Goal: Transaction & Acquisition: Purchase product/service

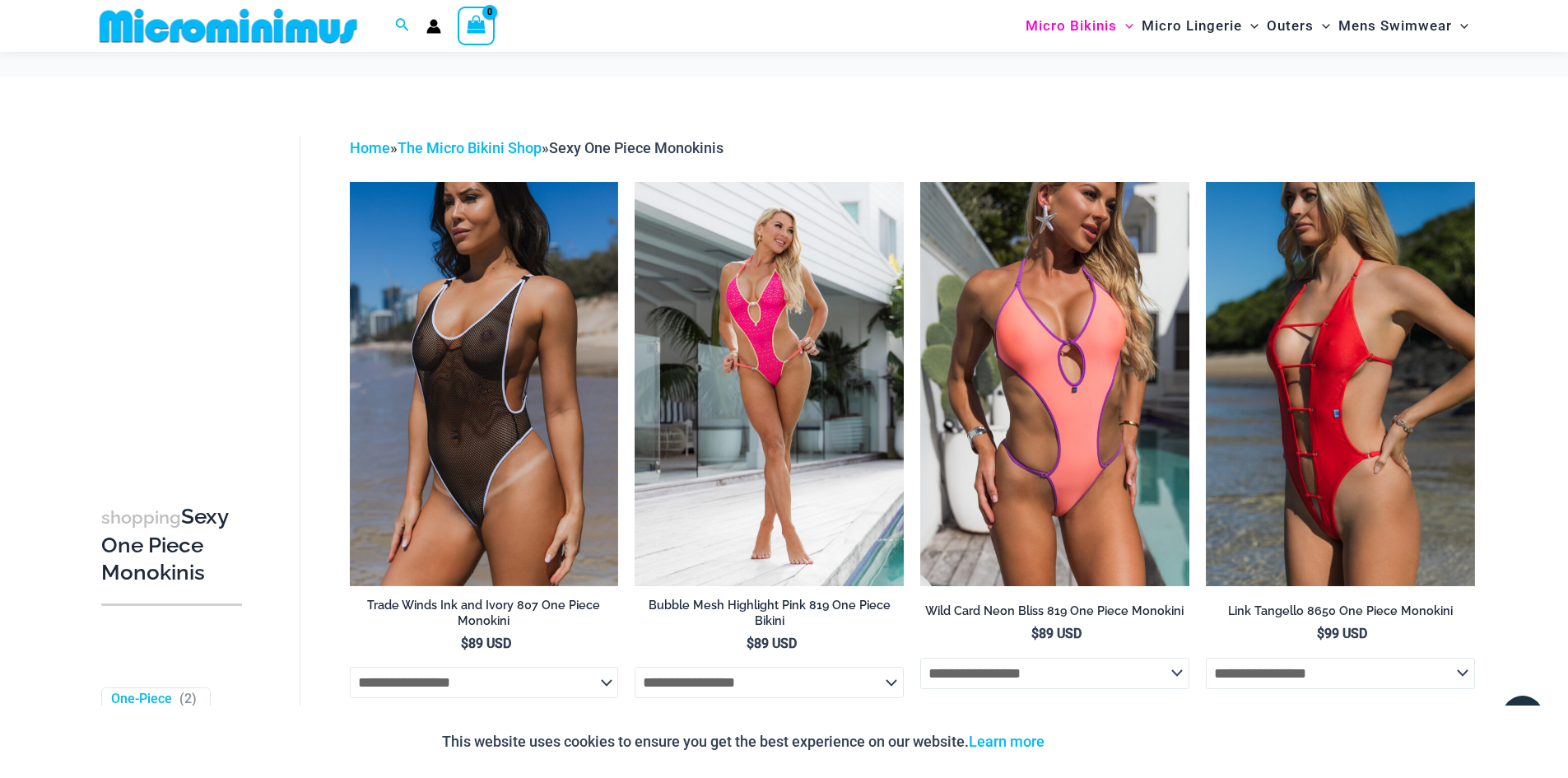
scroll to position [1716, 0]
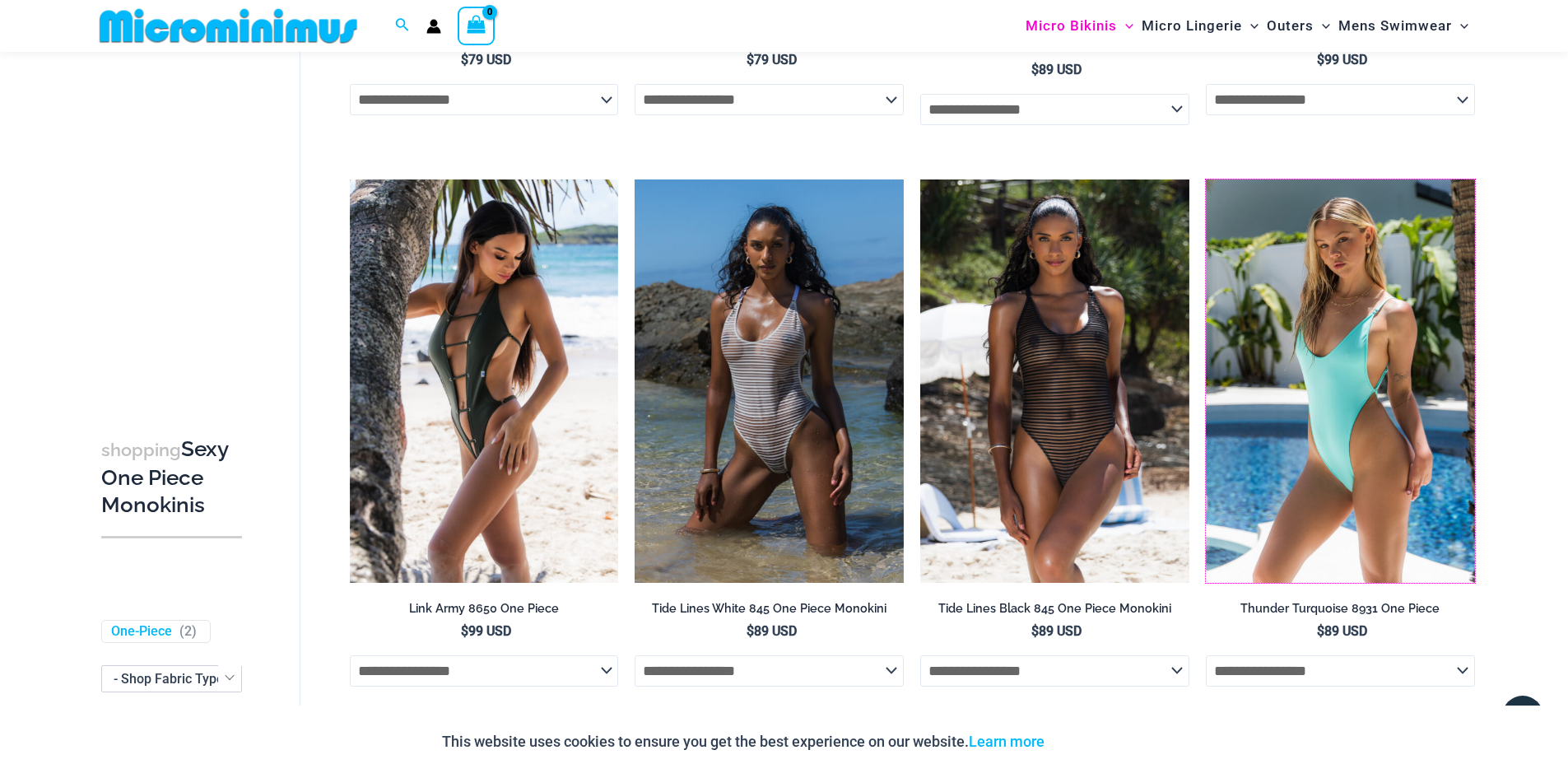
click at [1206, 179] on img at bounding box center [1206, 179] width 0 height 0
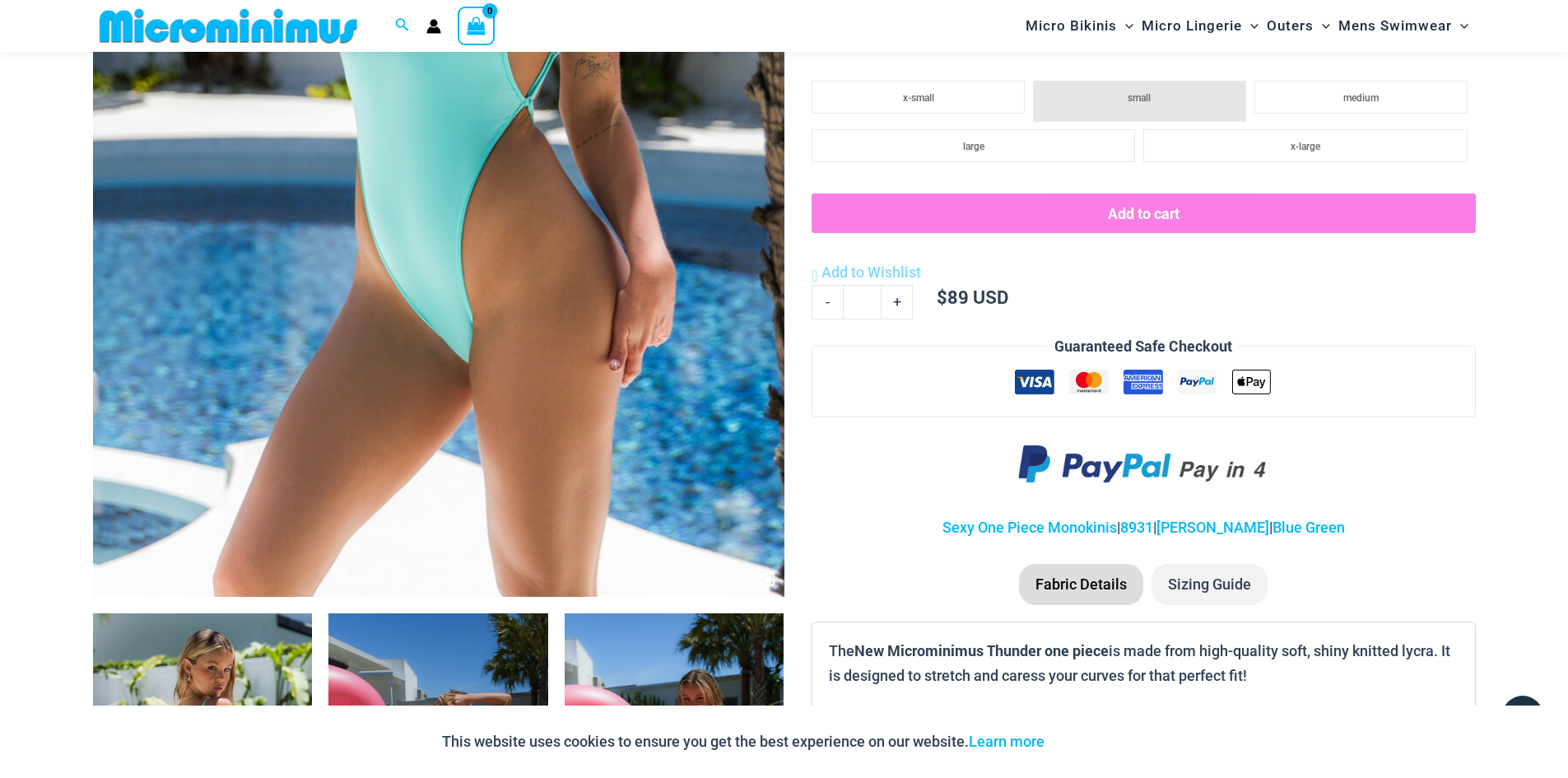
scroll to position [893, 0]
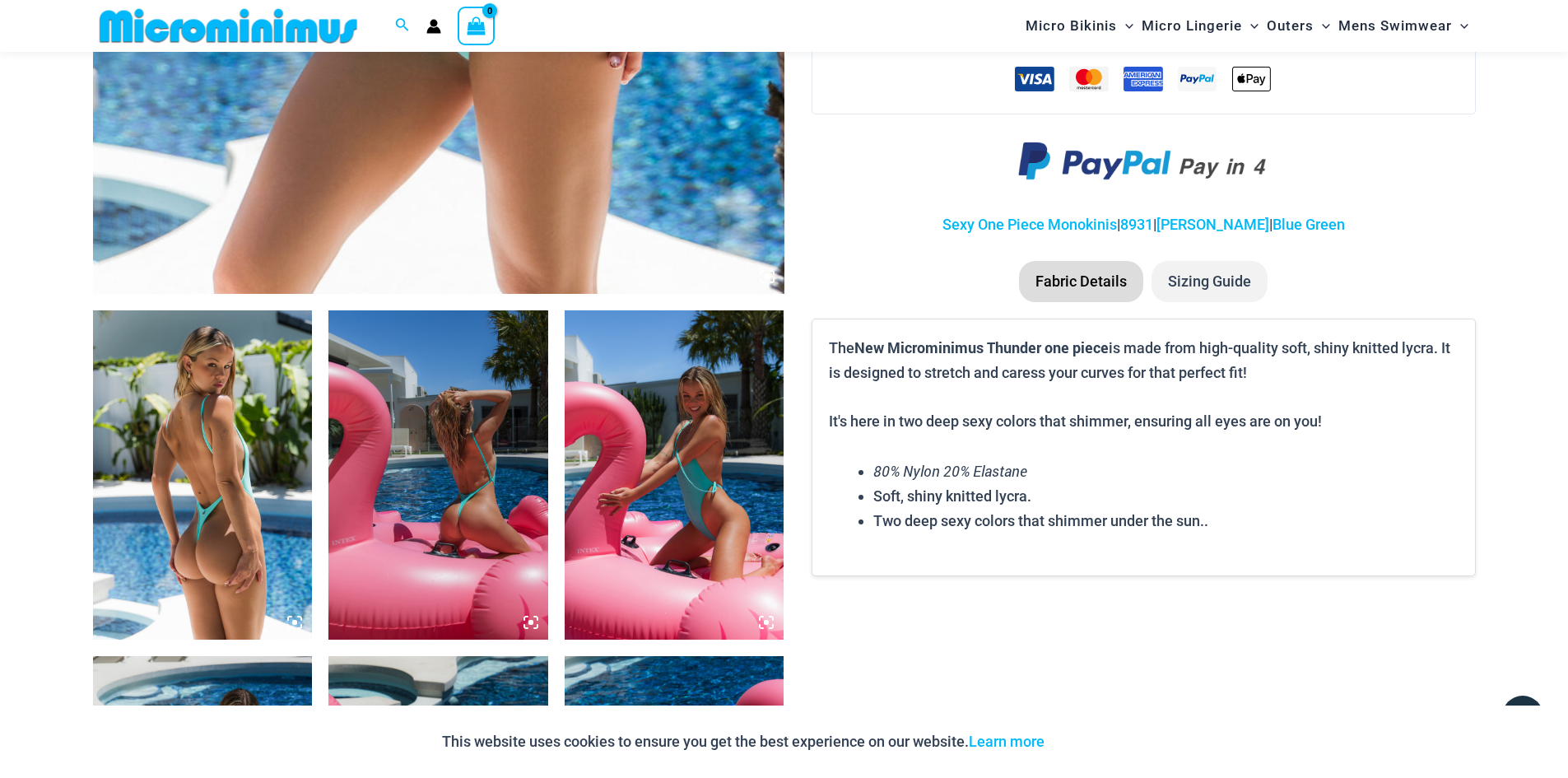
click at [461, 509] on img at bounding box center [438, 475] width 220 height 329
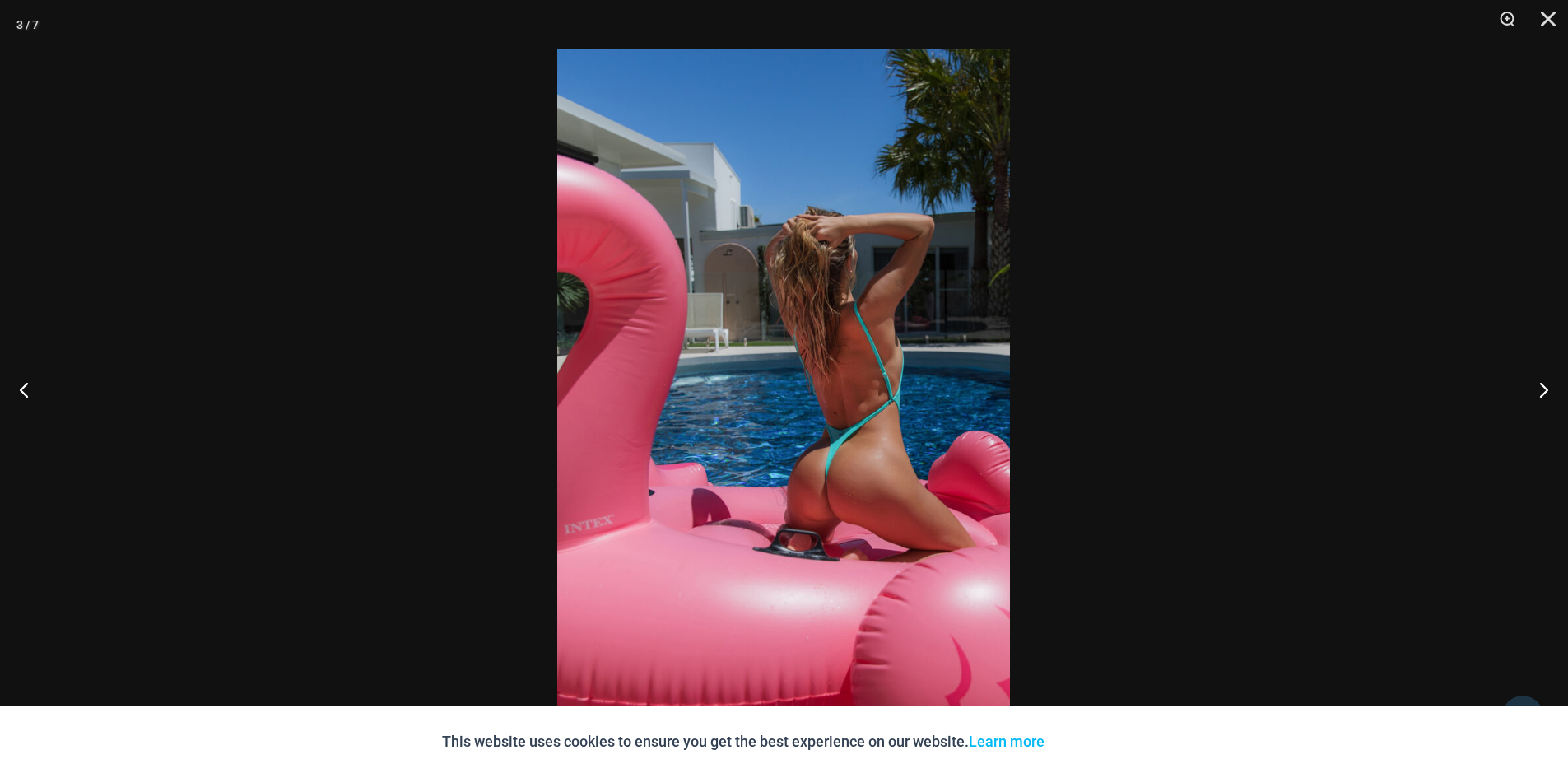
click at [1538, 389] on button "Next" at bounding box center [1537, 389] width 62 height 83
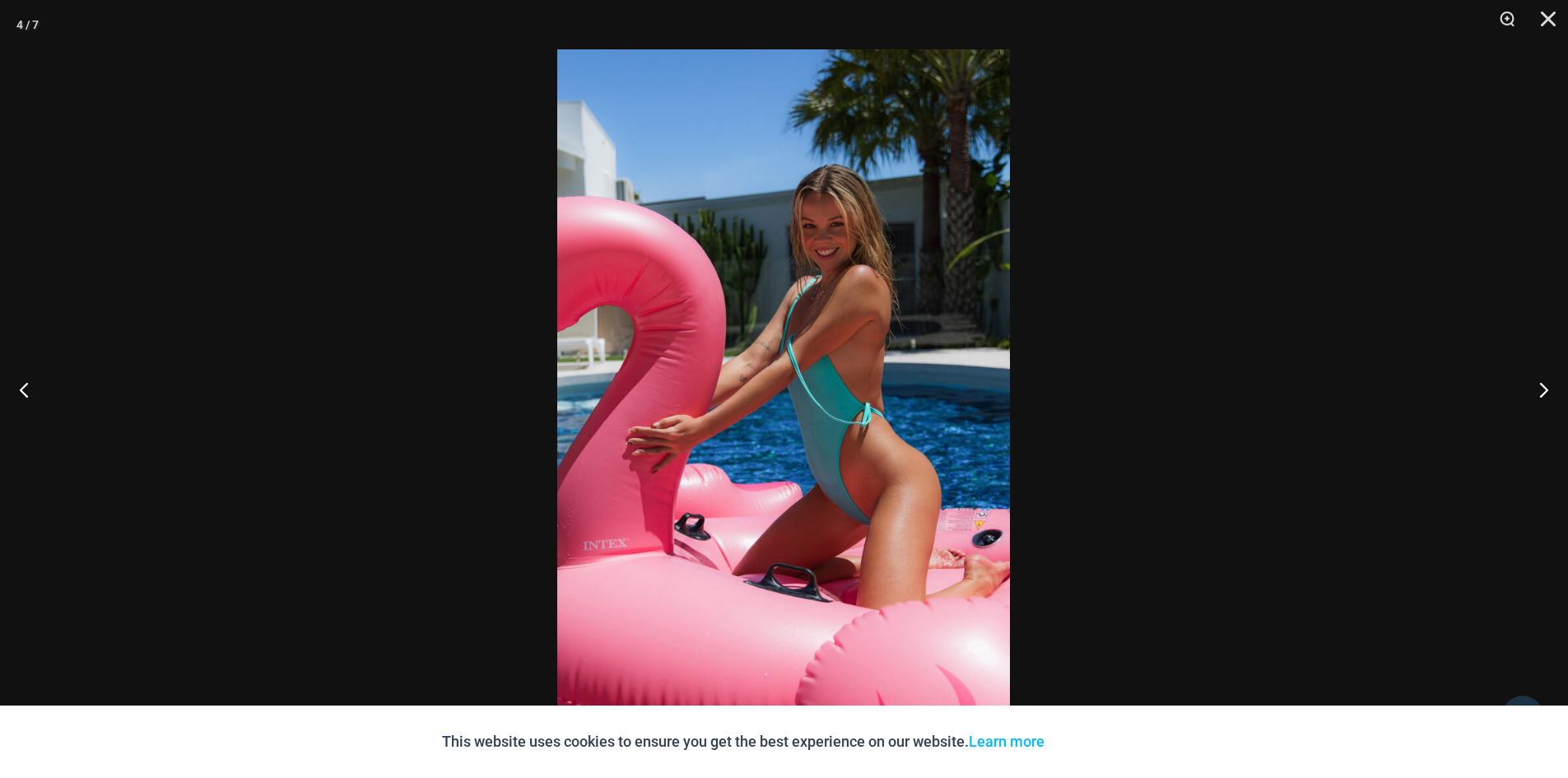
click at [1538, 389] on button "Next" at bounding box center [1537, 389] width 62 height 83
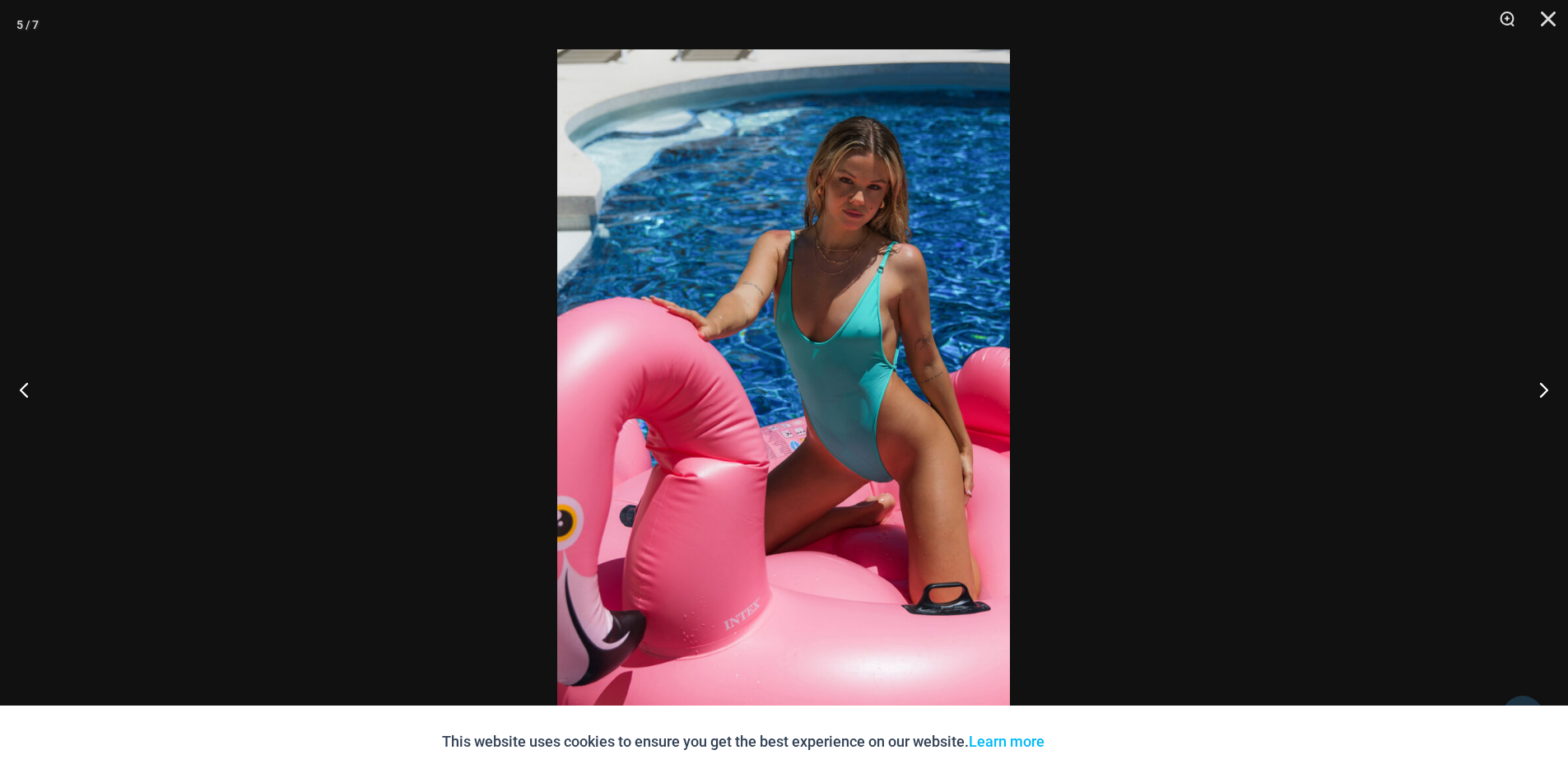
click at [1538, 389] on button "Next" at bounding box center [1537, 389] width 62 height 83
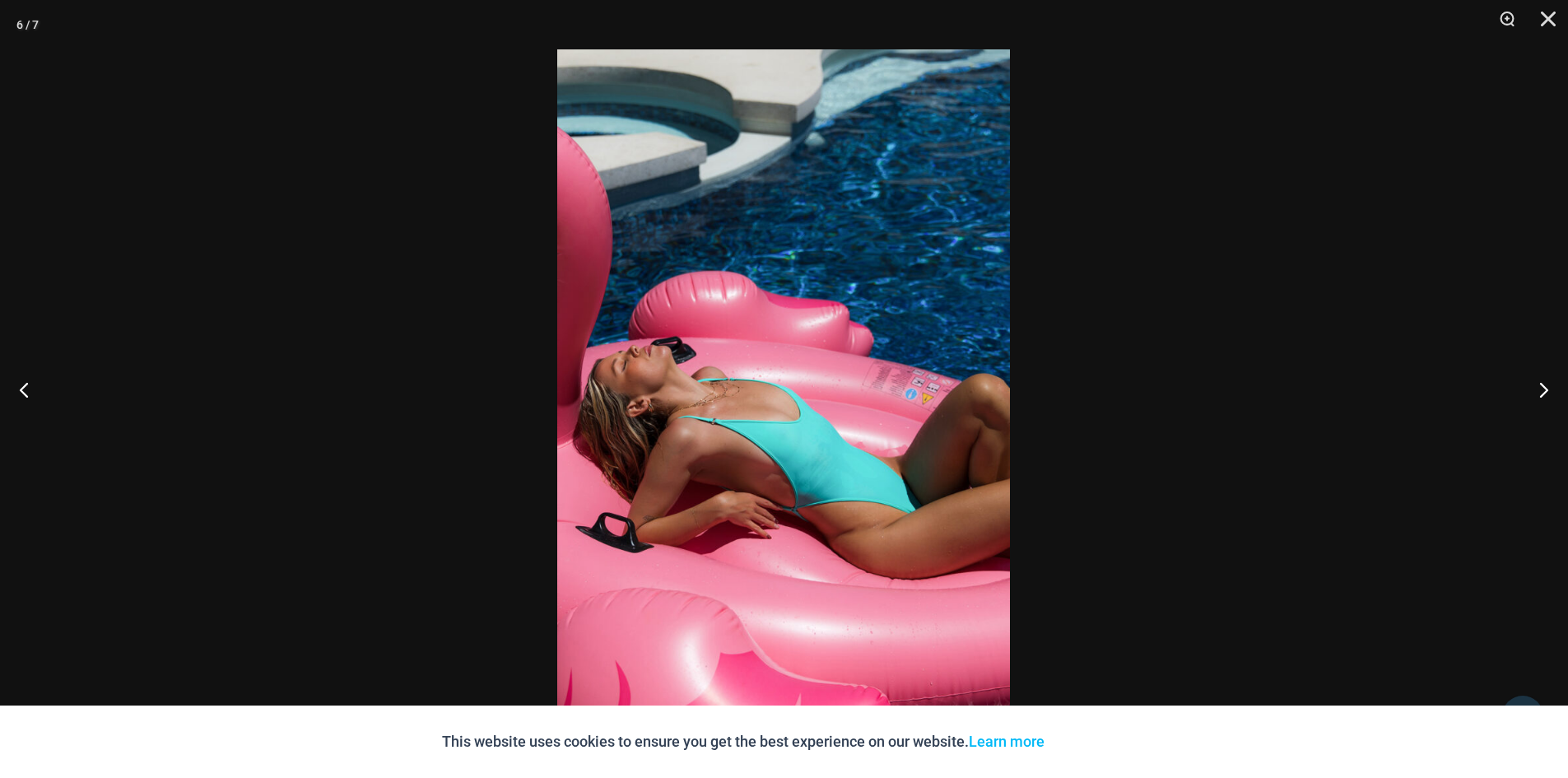
click at [1538, 389] on button "Next" at bounding box center [1537, 389] width 62 height 83
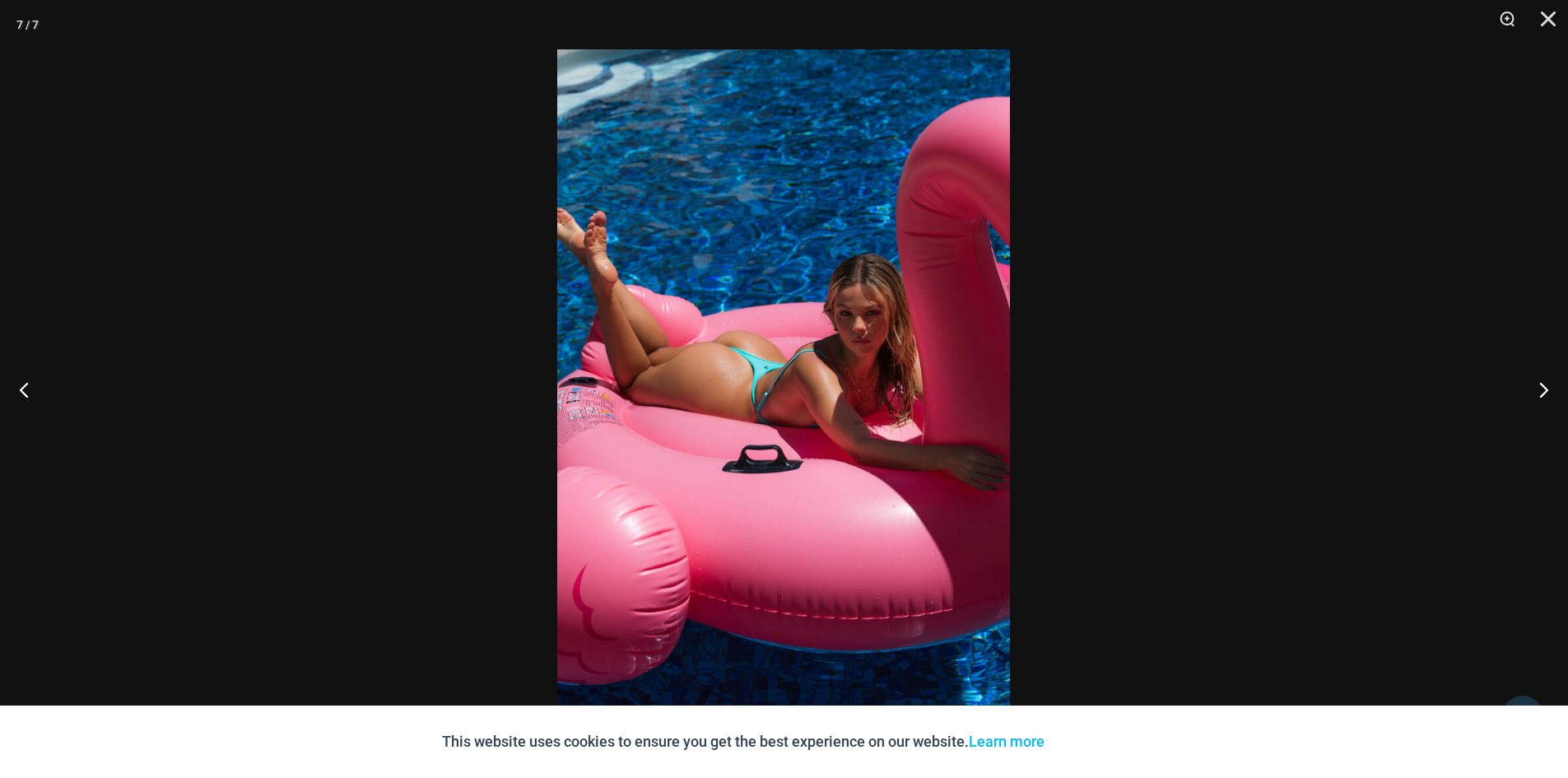
click at [1538, 389] on button "Next" at bounding box center [1537, 389] width 62 height 83
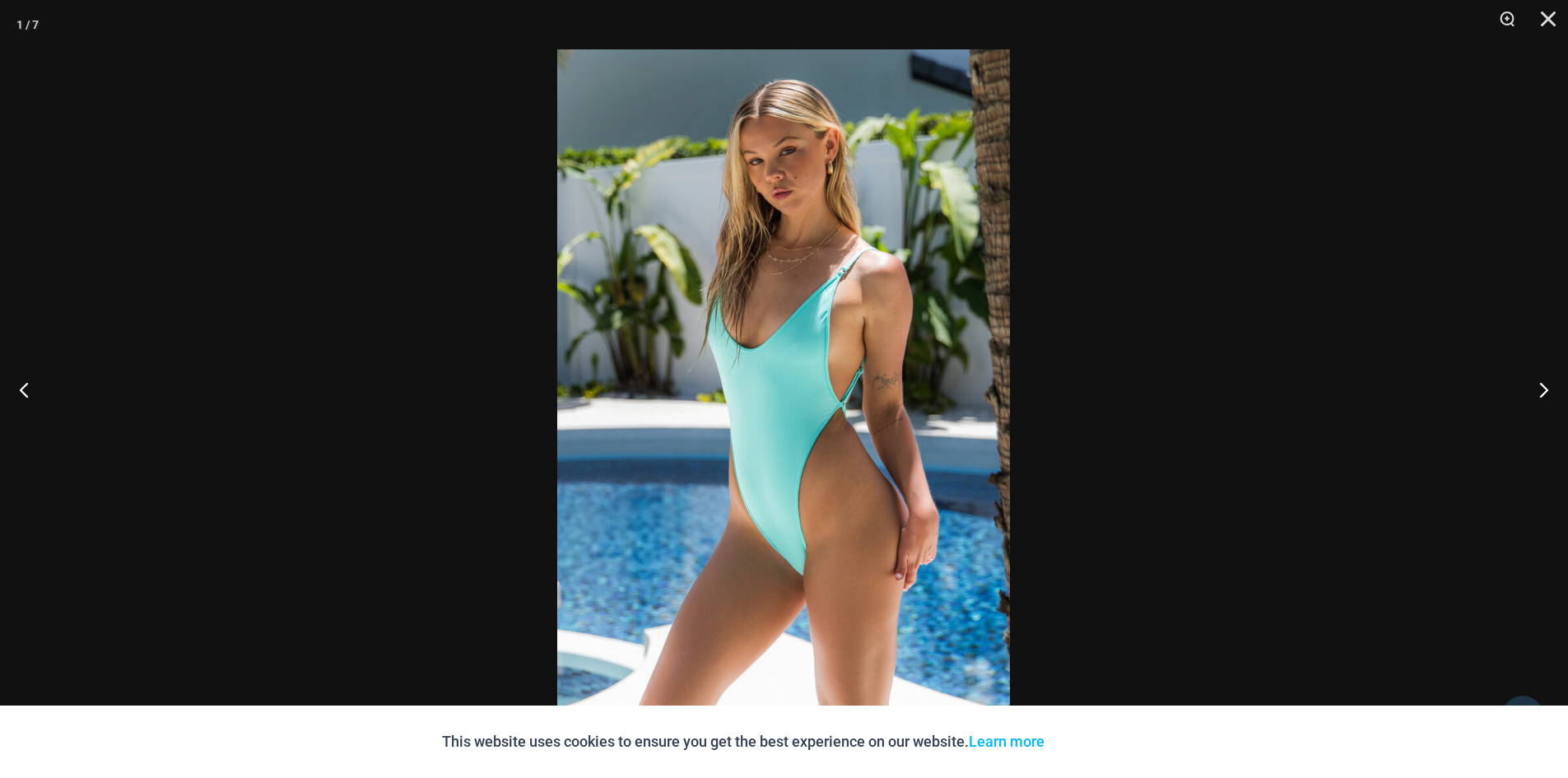
click at [1539, 389] on button "Next" at bounding box center [1537, 389] width 62 height 83
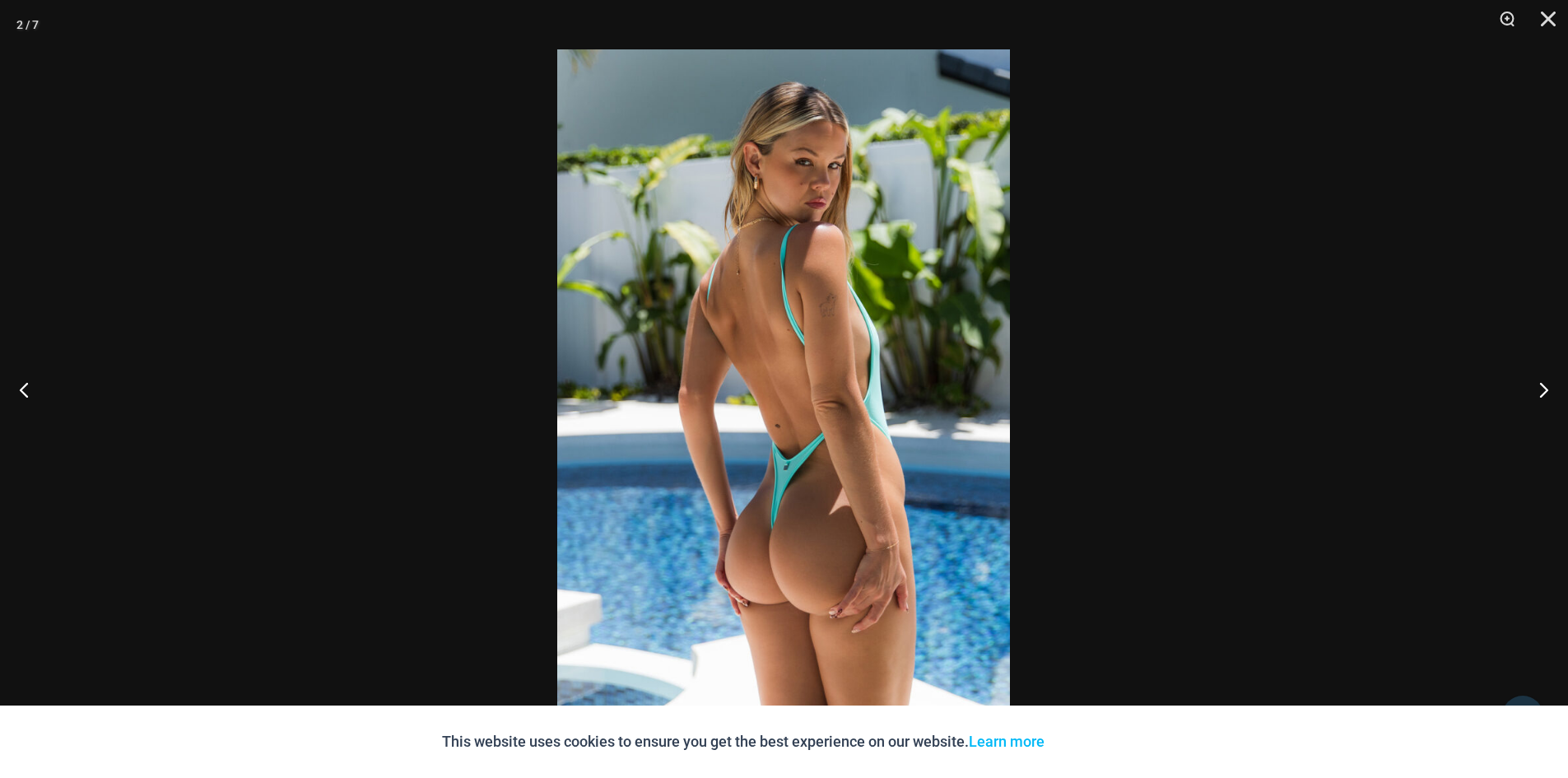
click at [1540, 389] on button "Next" at bounding box center [1537, 389] width 62 height 83
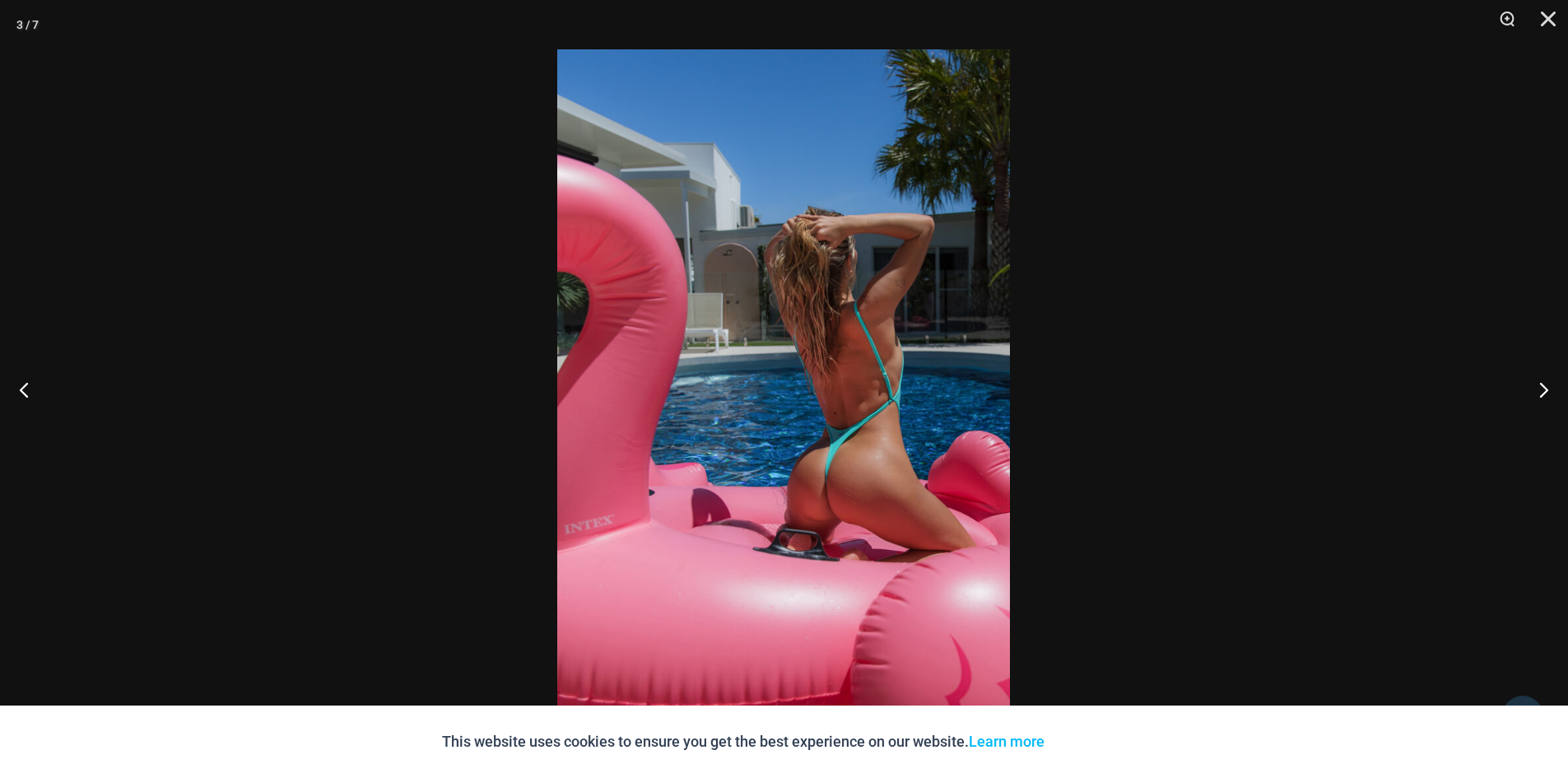
click at [1551, 17] on button "Close" at bounding box center [1542, 25] width 41 height 50
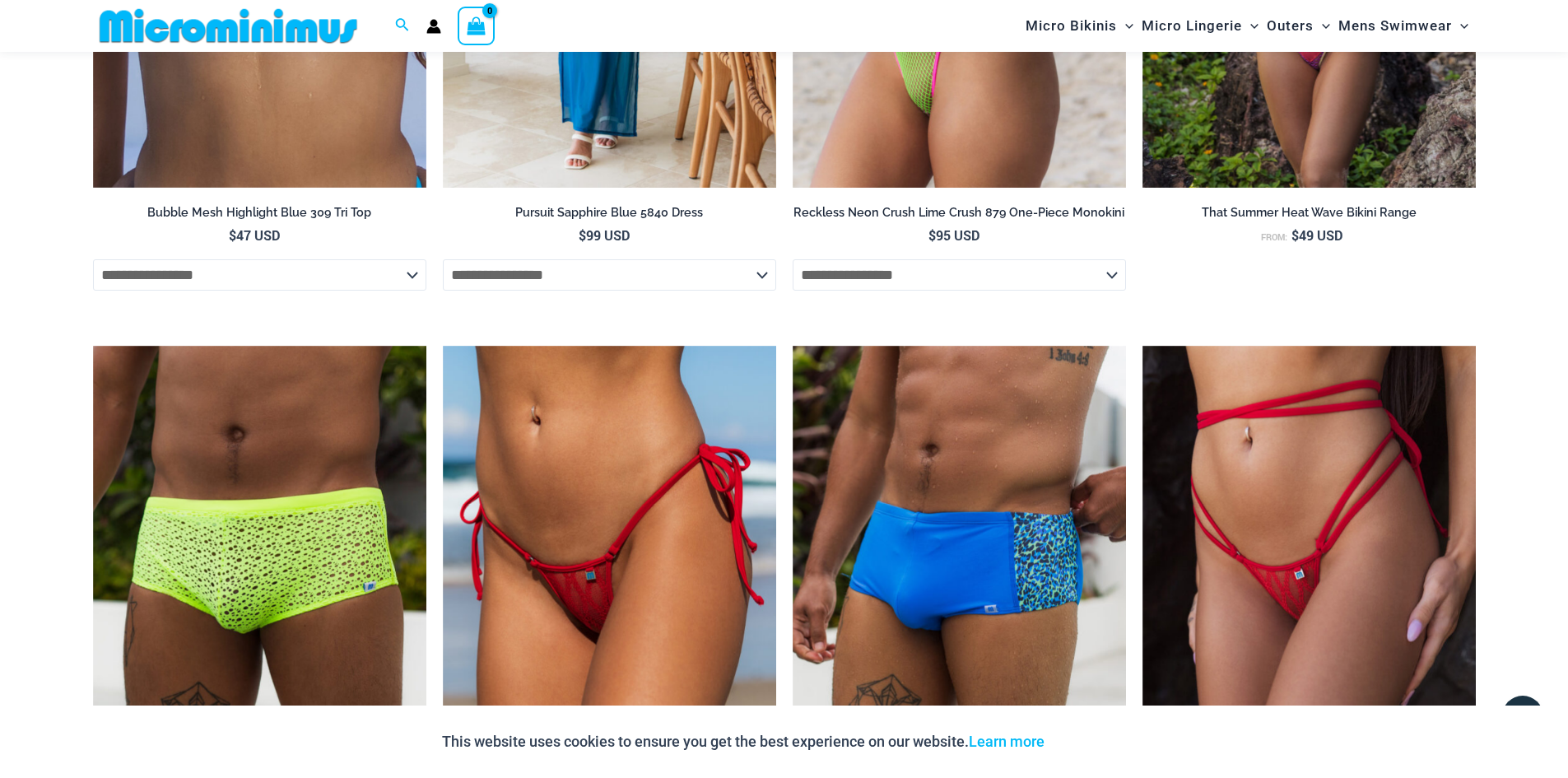
scroll to position [2457, 0]
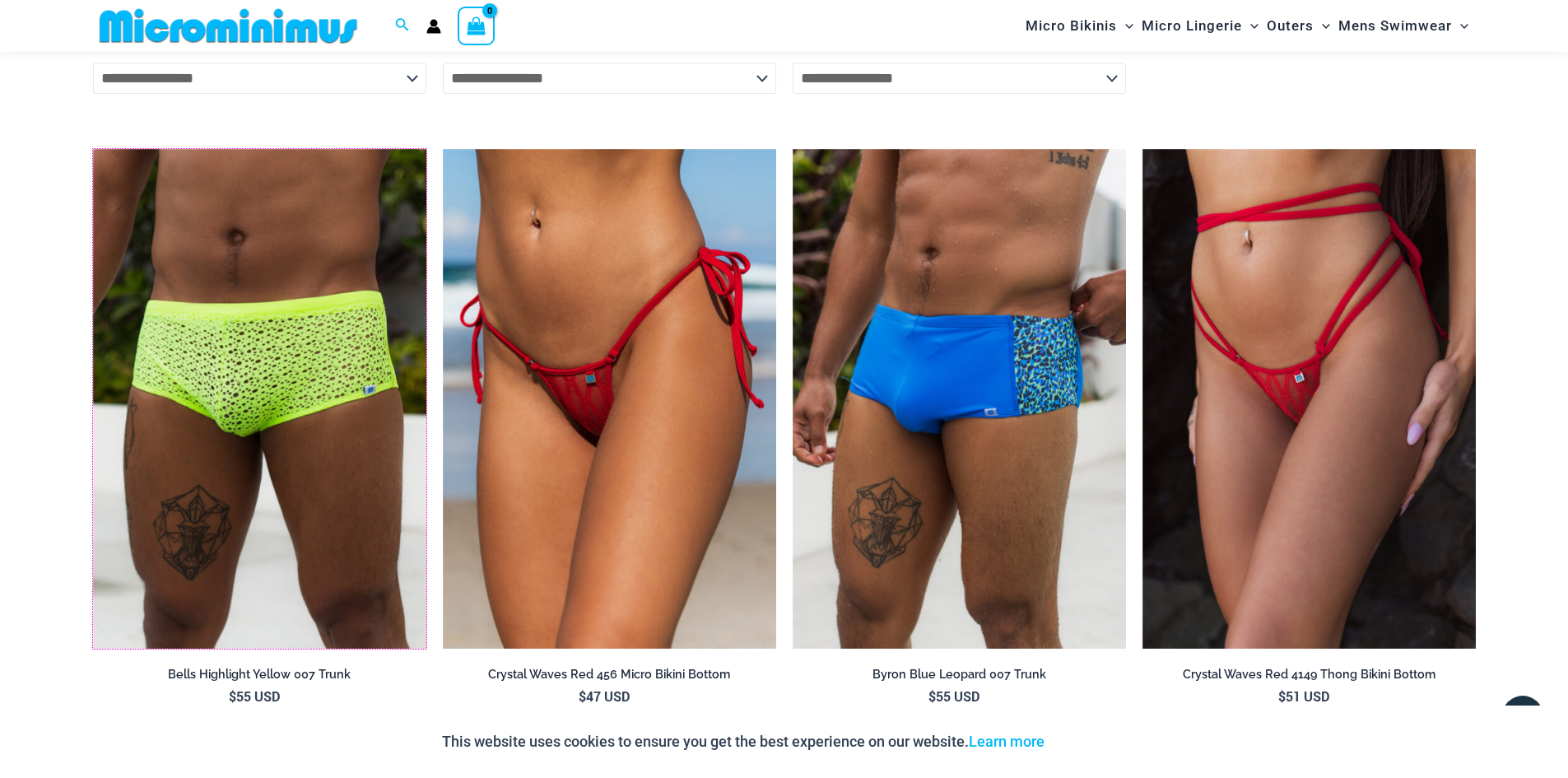
click at [93, 149] on img at bounding box center [93, 149] width 0 height 0
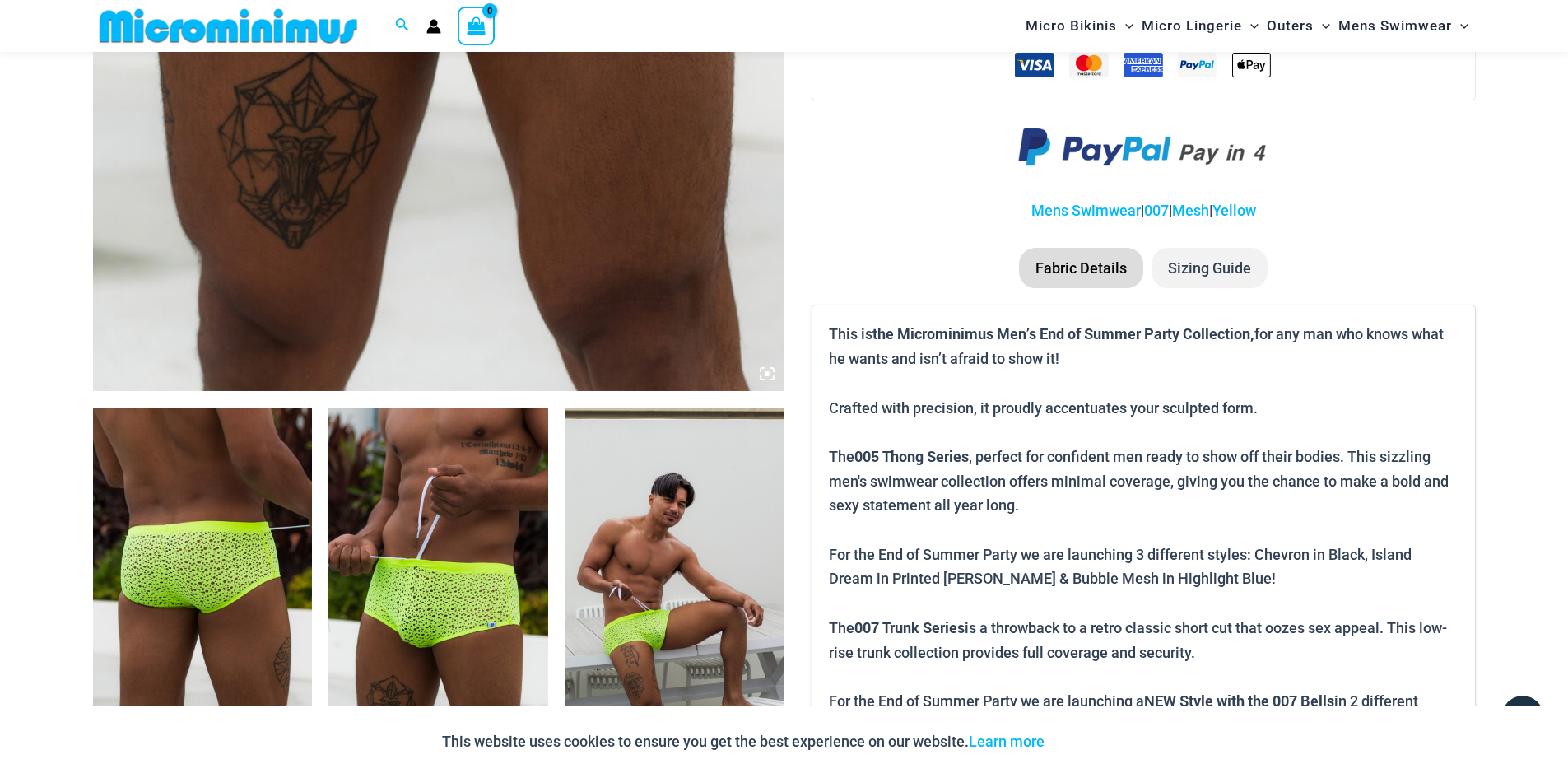
scroll to position [808, 0]
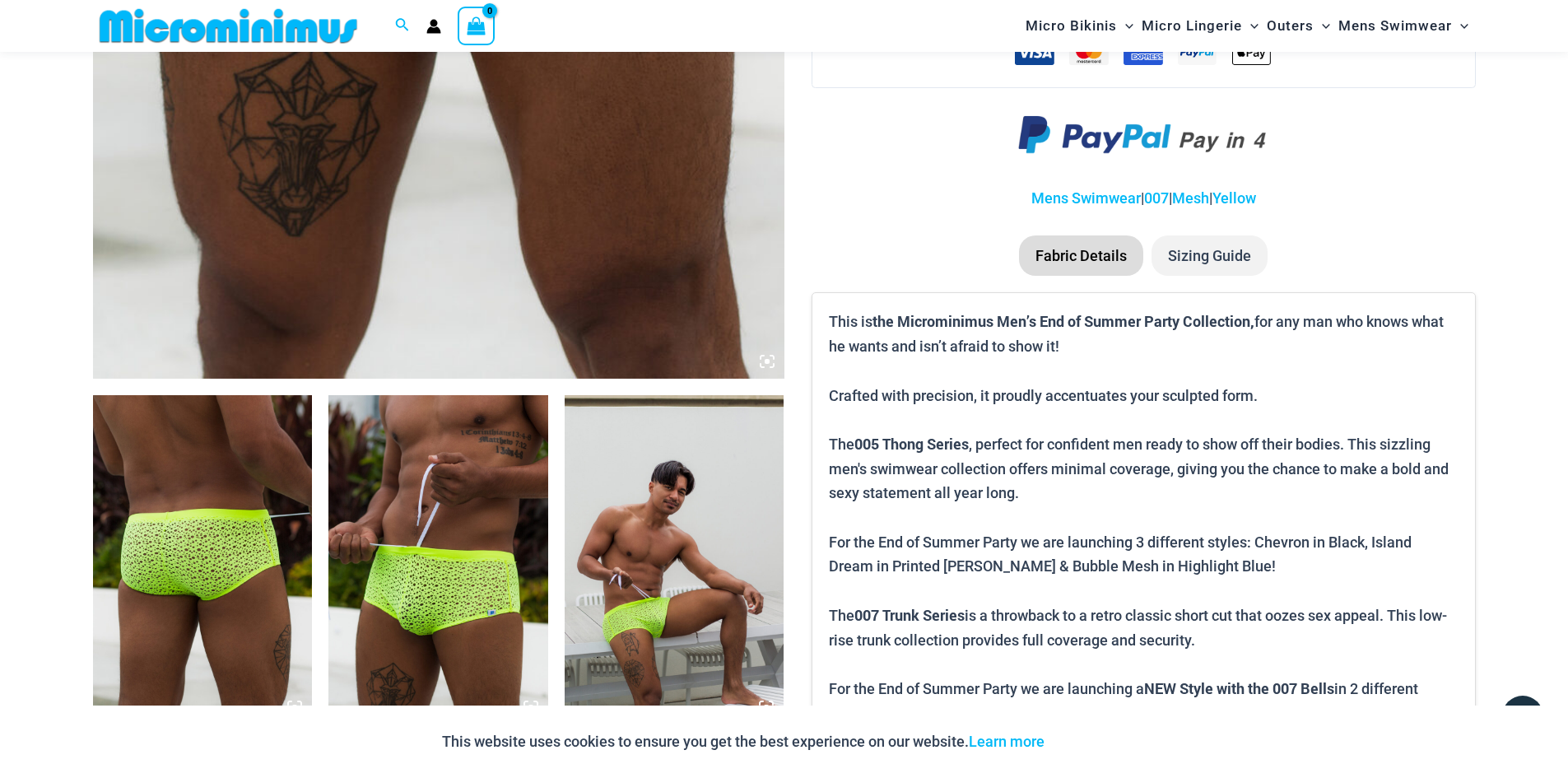
click at [477, 530] on img at bounding box center [438, 559] width 220 height 329
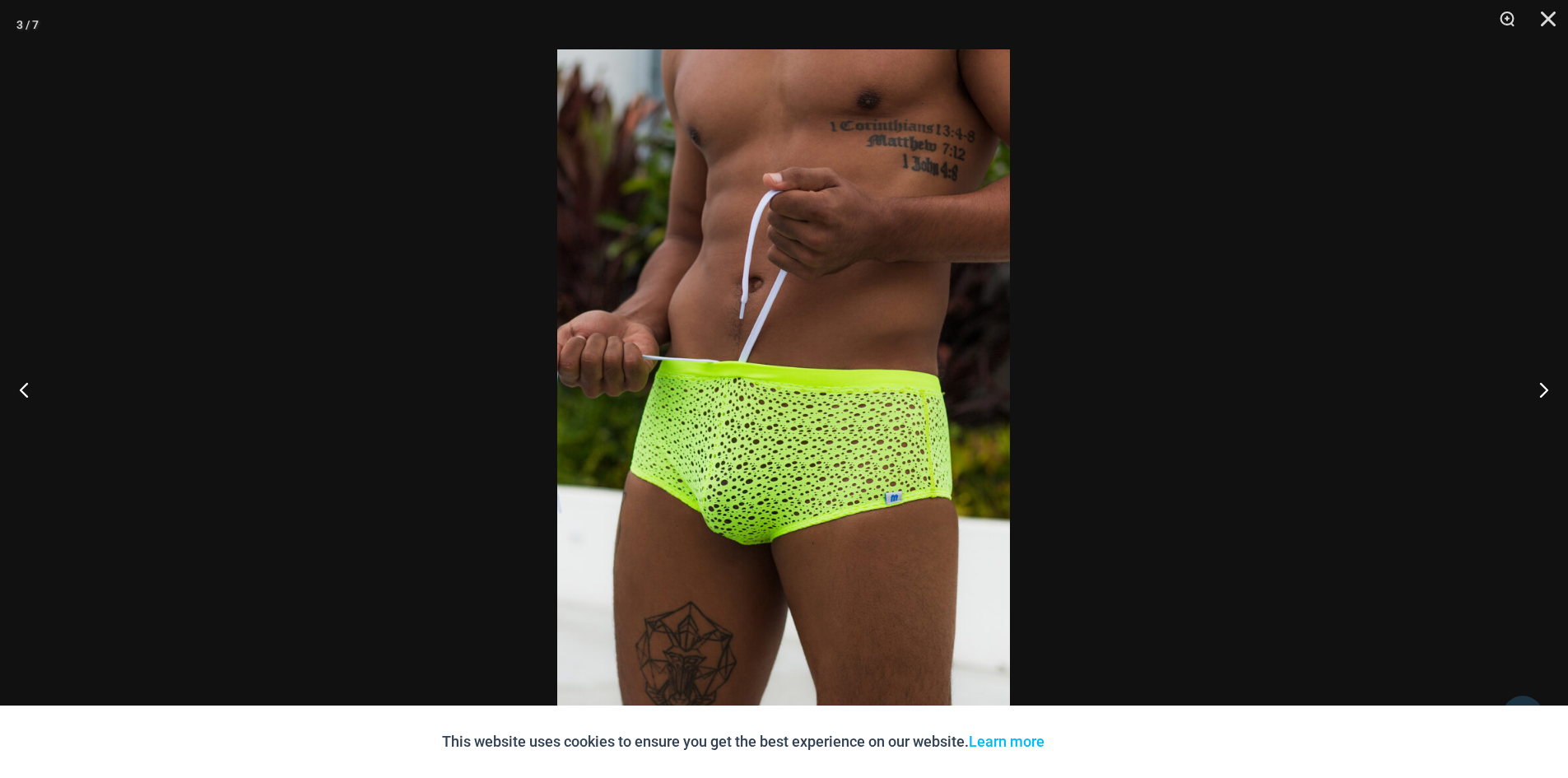
click at [1551, 378] on button "Next" at bounding box center [1537, 389] width 62 height 83
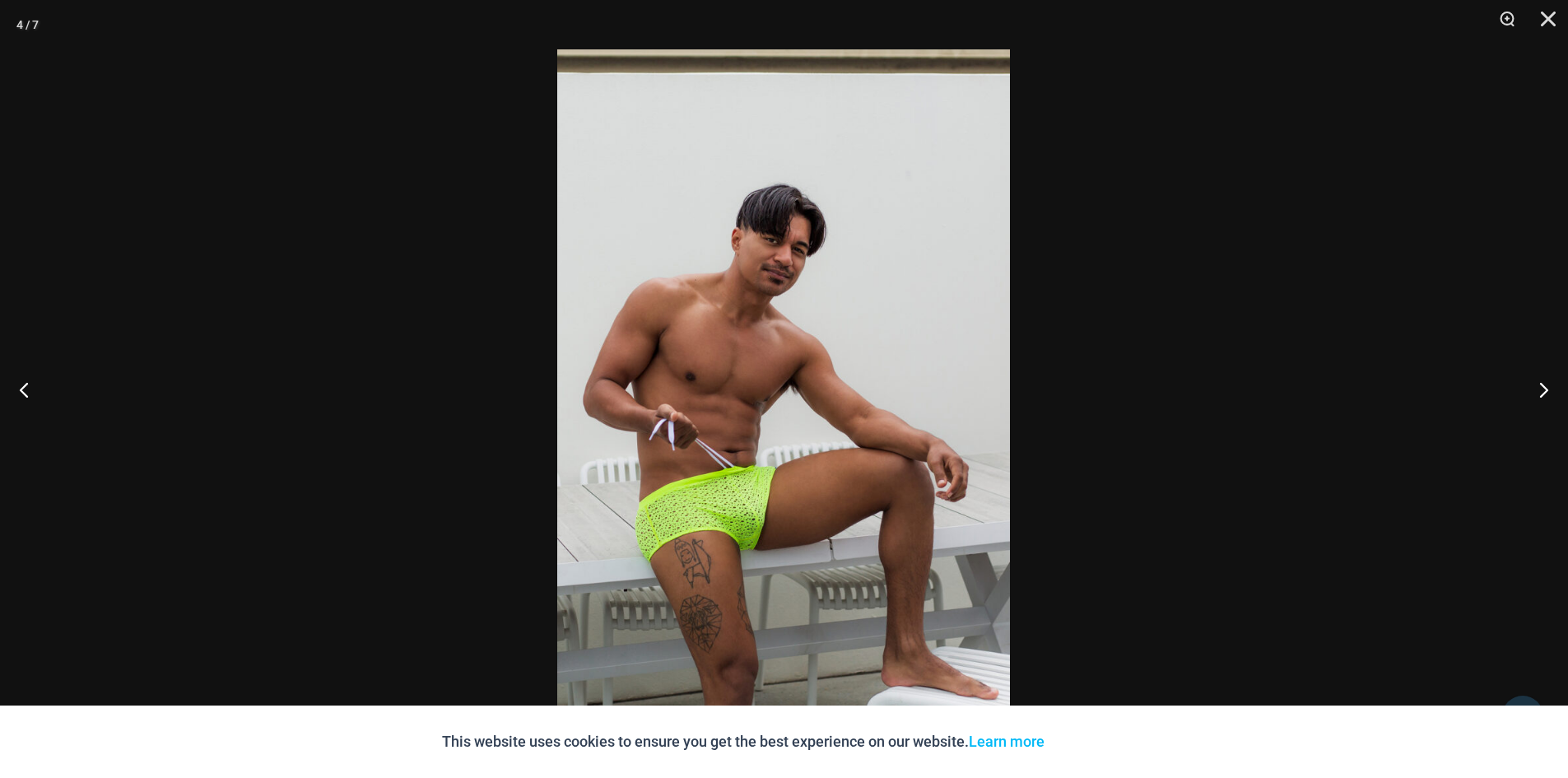
click at [1551, 378] on button "Next" at bounding box center [1537, 389] width 62 height 83
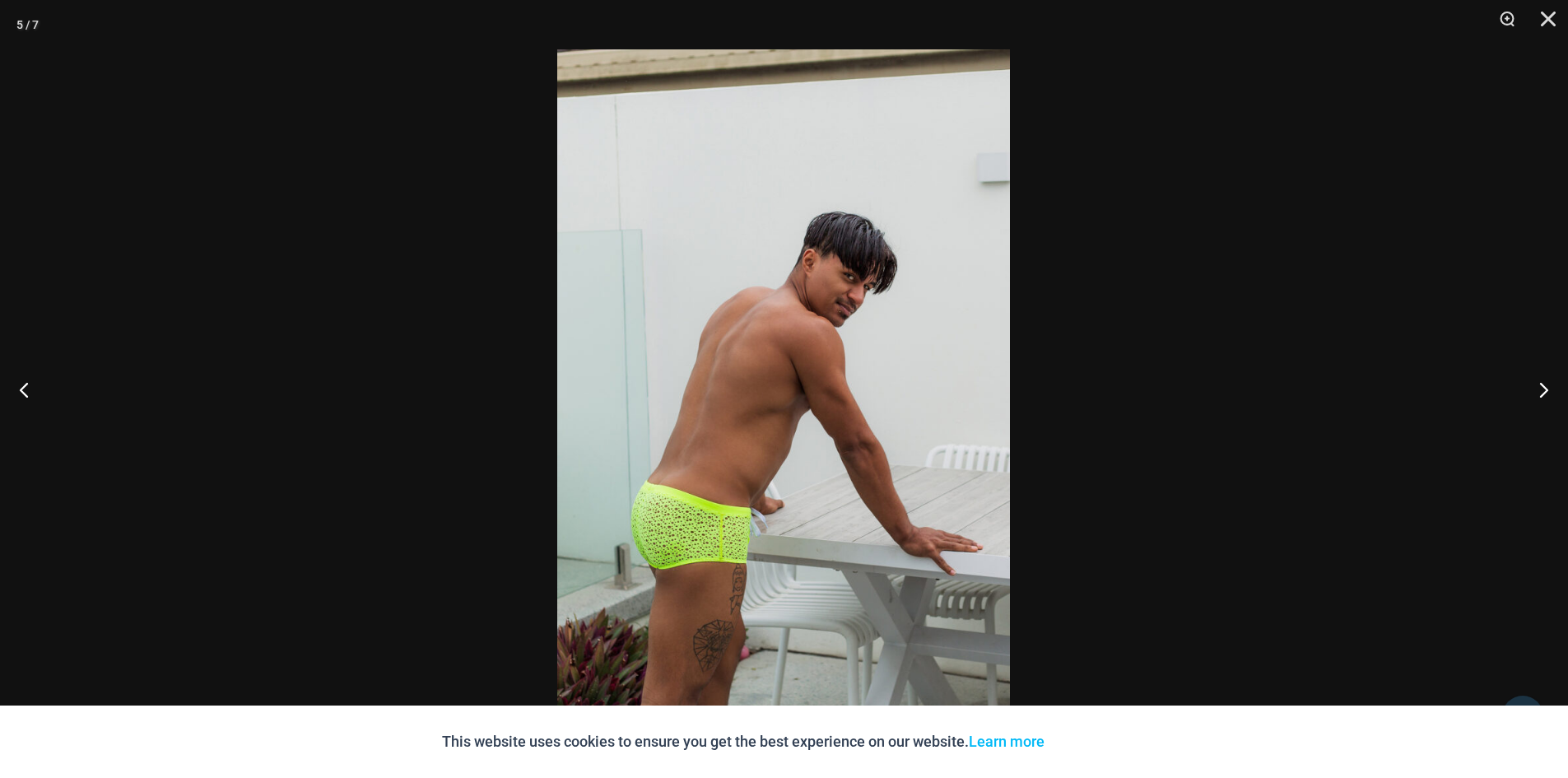
click at [1551, 378] on button "Next" at bounding box center [1537, 389] width 62 height 83
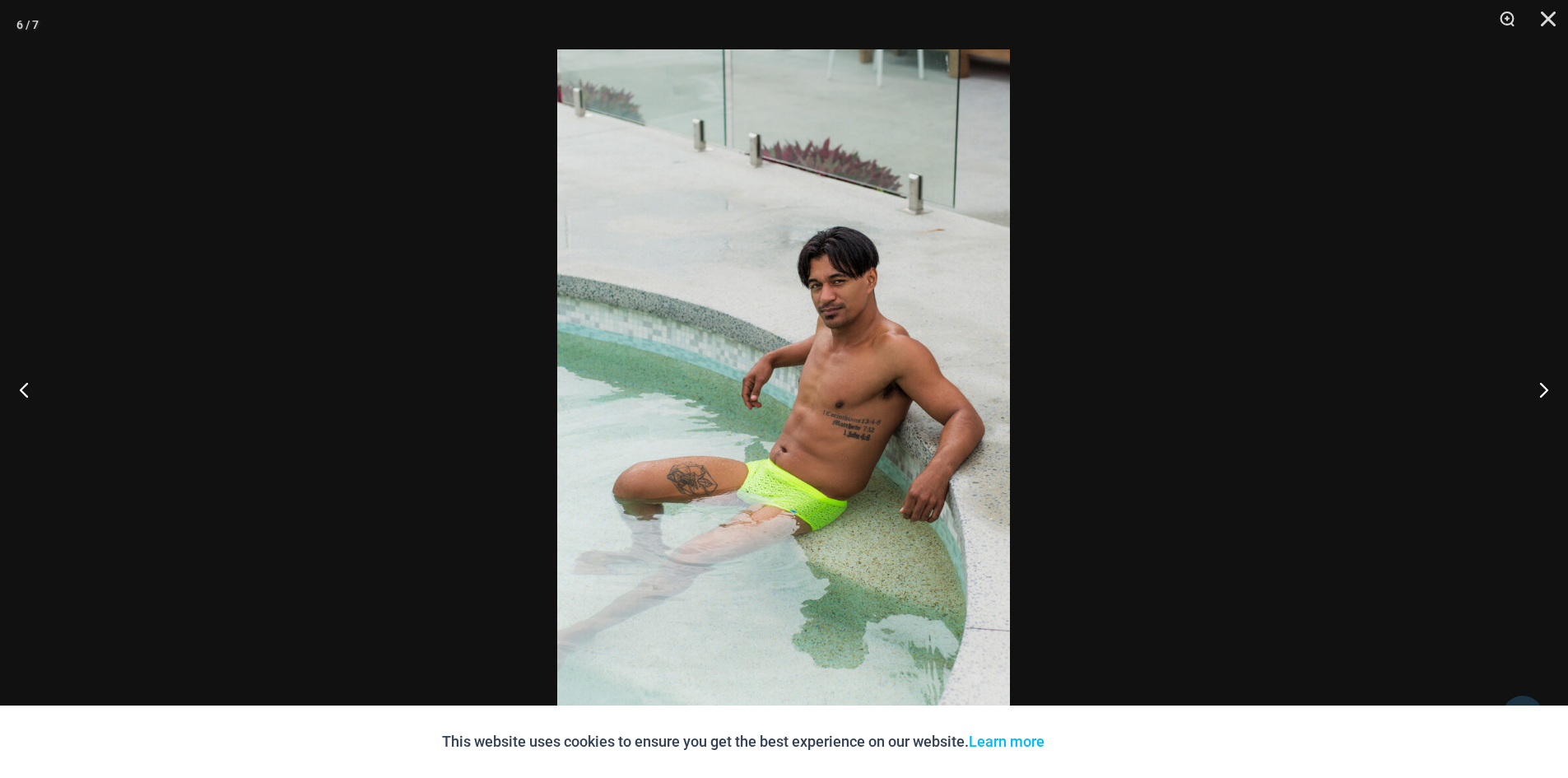
click at [1551, 378] on button "Next" at bounding box center [1537, 389] width 62 height 83
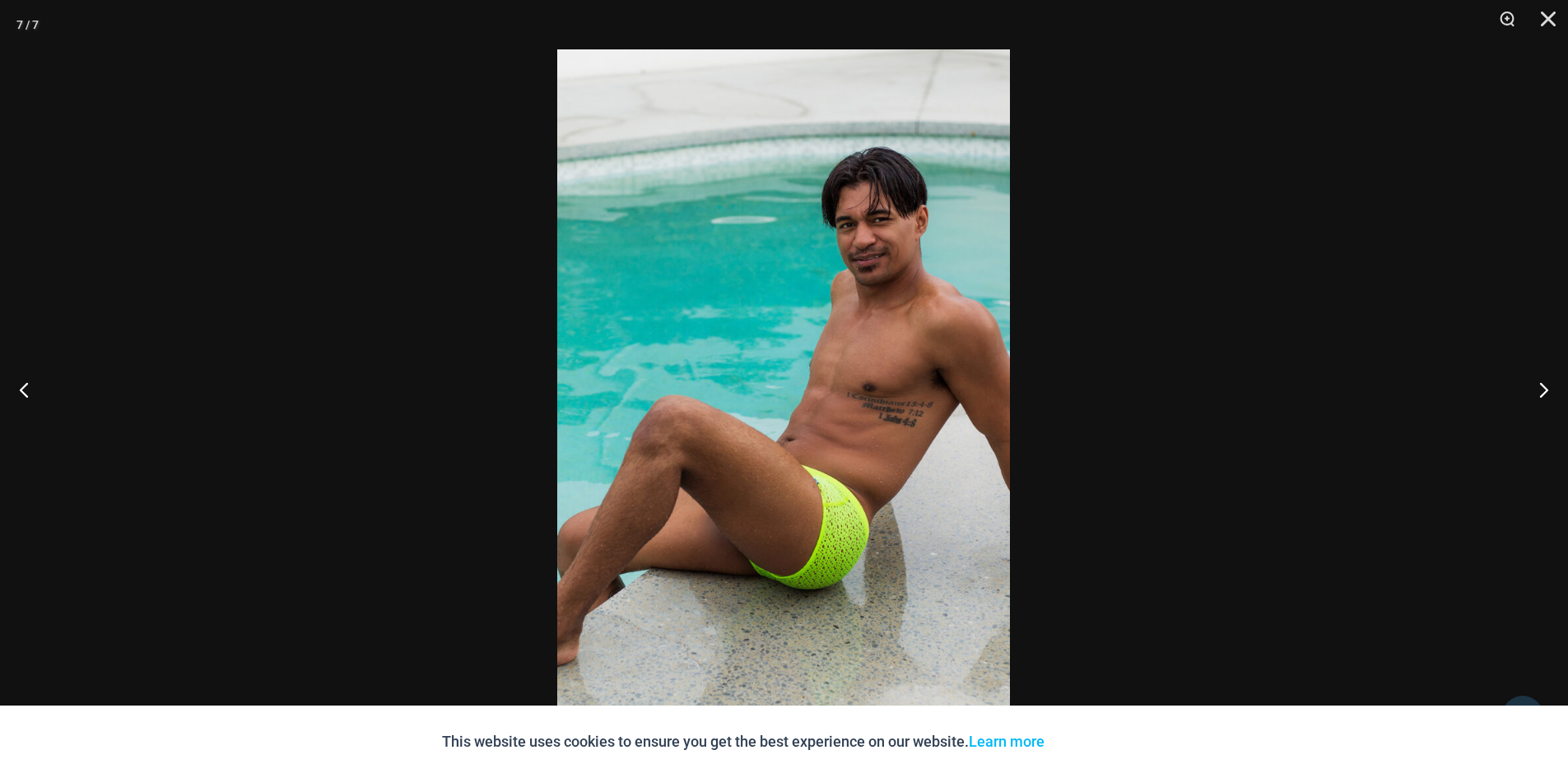
click at [1539, 14] on button "Close" at bounding box center [1542, 25] width 41 height 50
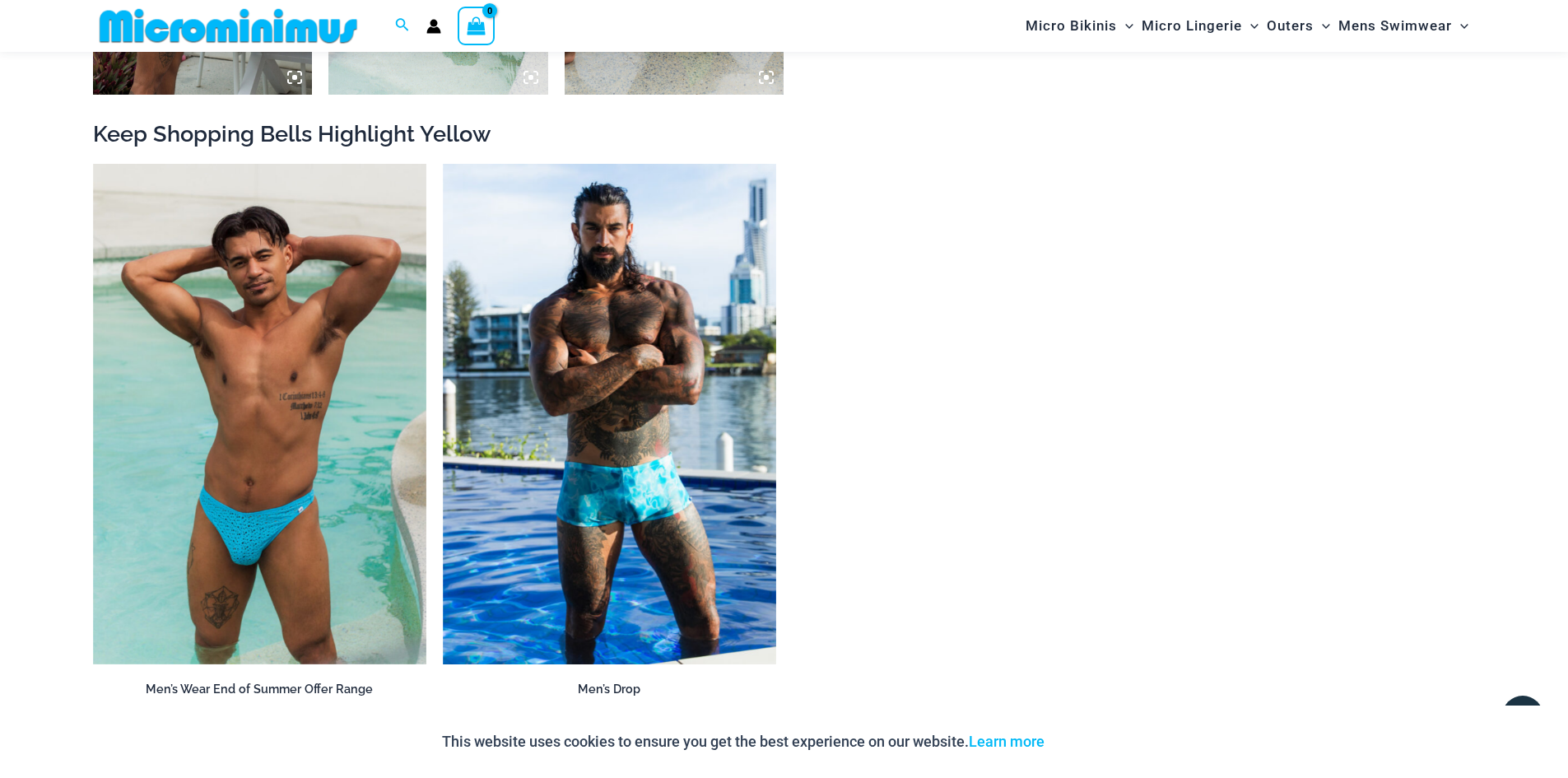
scroll to position [1796, 0]
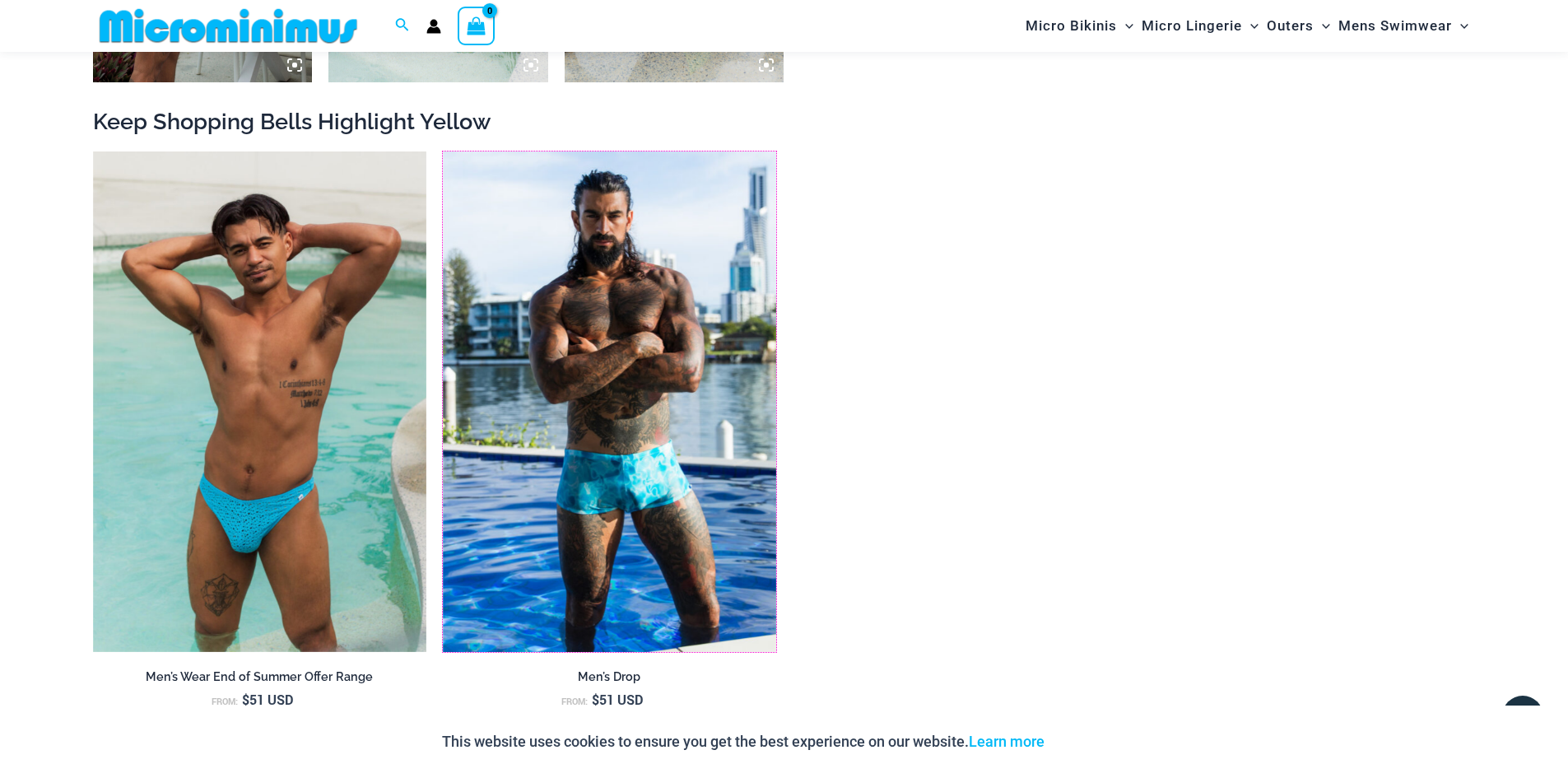
click at [443, 152] on img at bounding box center [443, 152] width 0 height 0
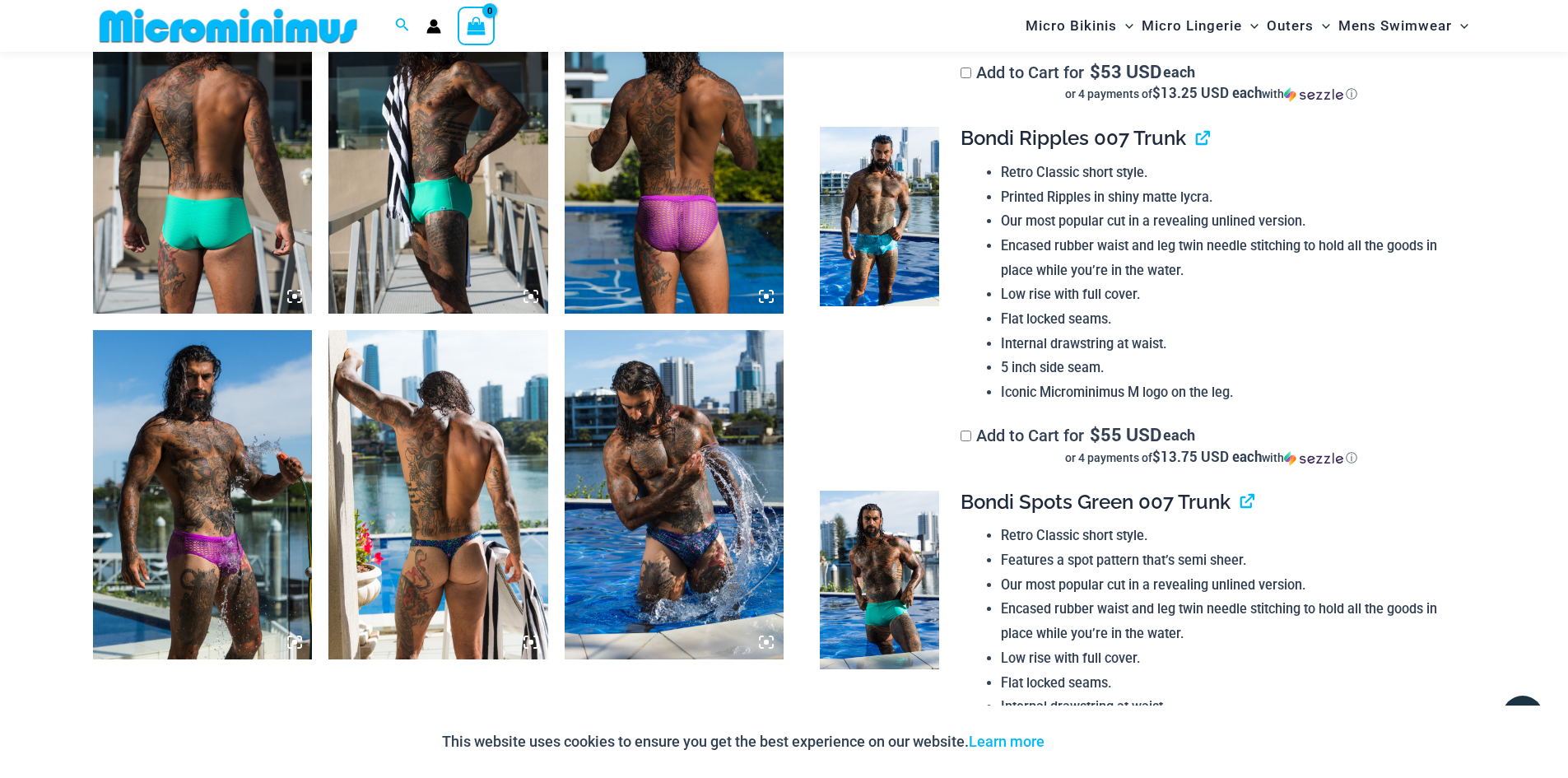
scroll to position [1301, 0]
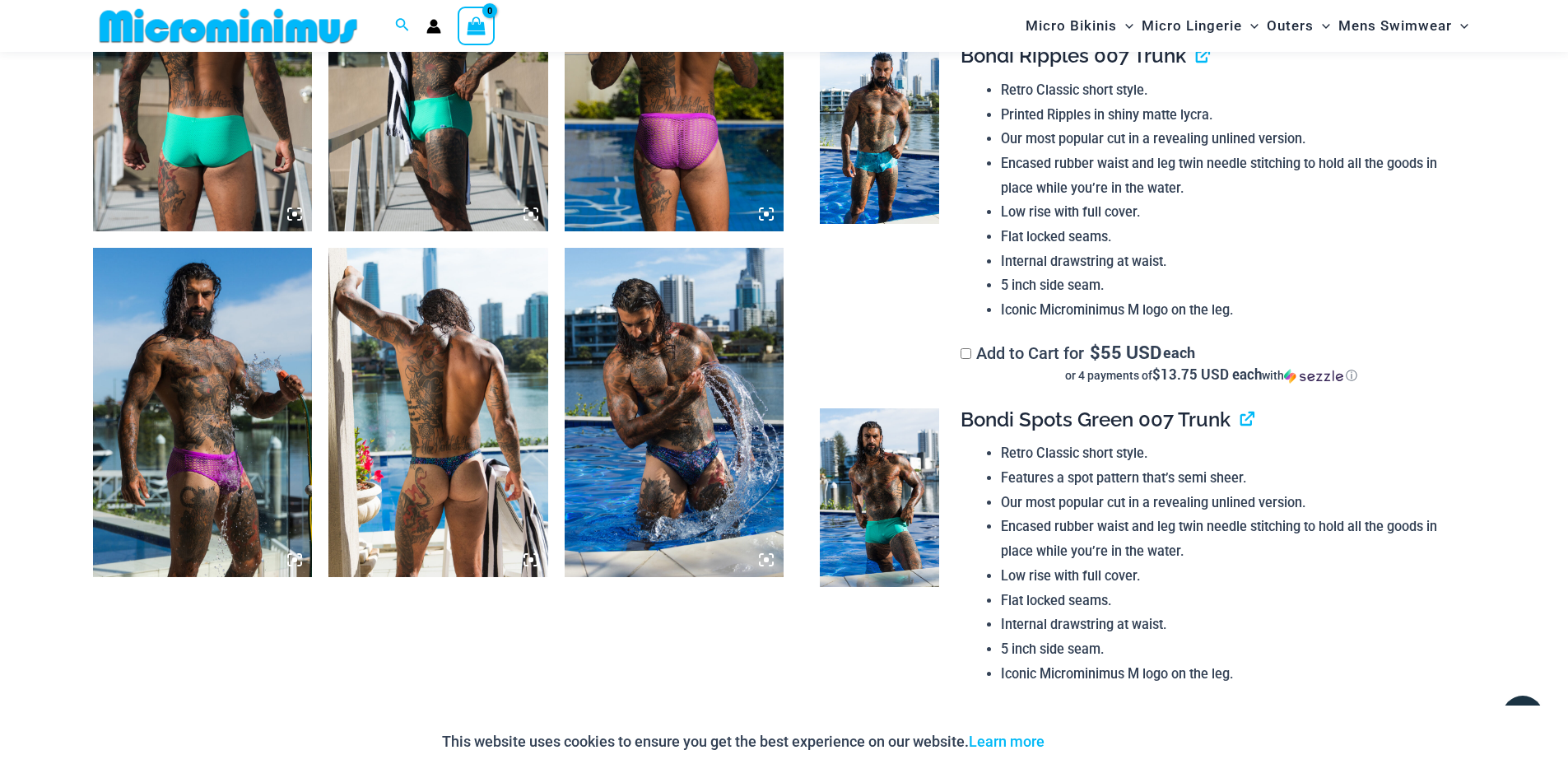
drag, startPoint x: 670, startPoint y: 477, endPoint x: 1368, endPoint y: 541, distance: 700.9
click at [1368, 541] on li "Encased rubber waist and leg twin needle stitching to hold all the goods in pla…" at bounding box center [1232, 538] width 461 height 49
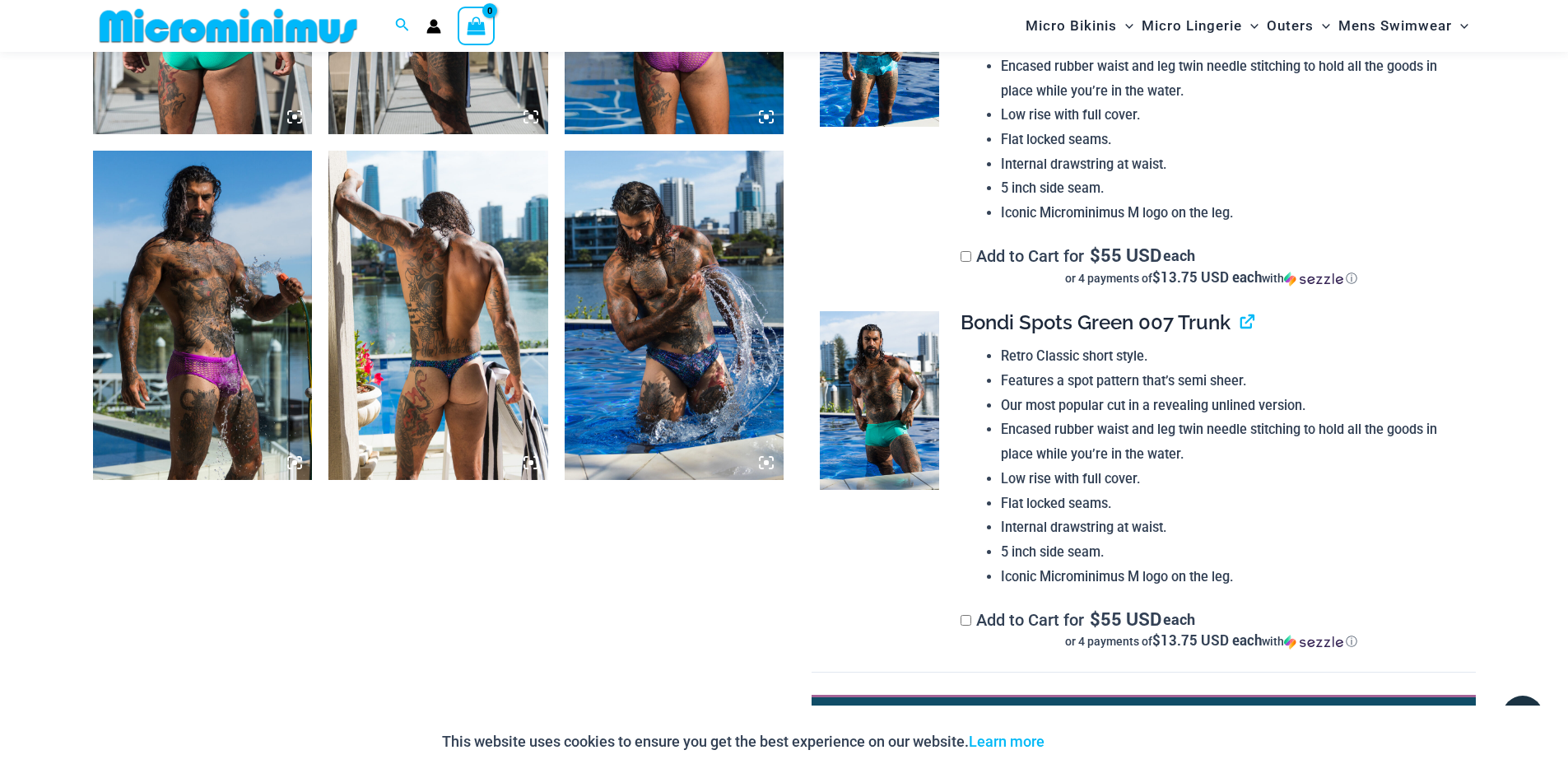
scroll to position [1384, 0]
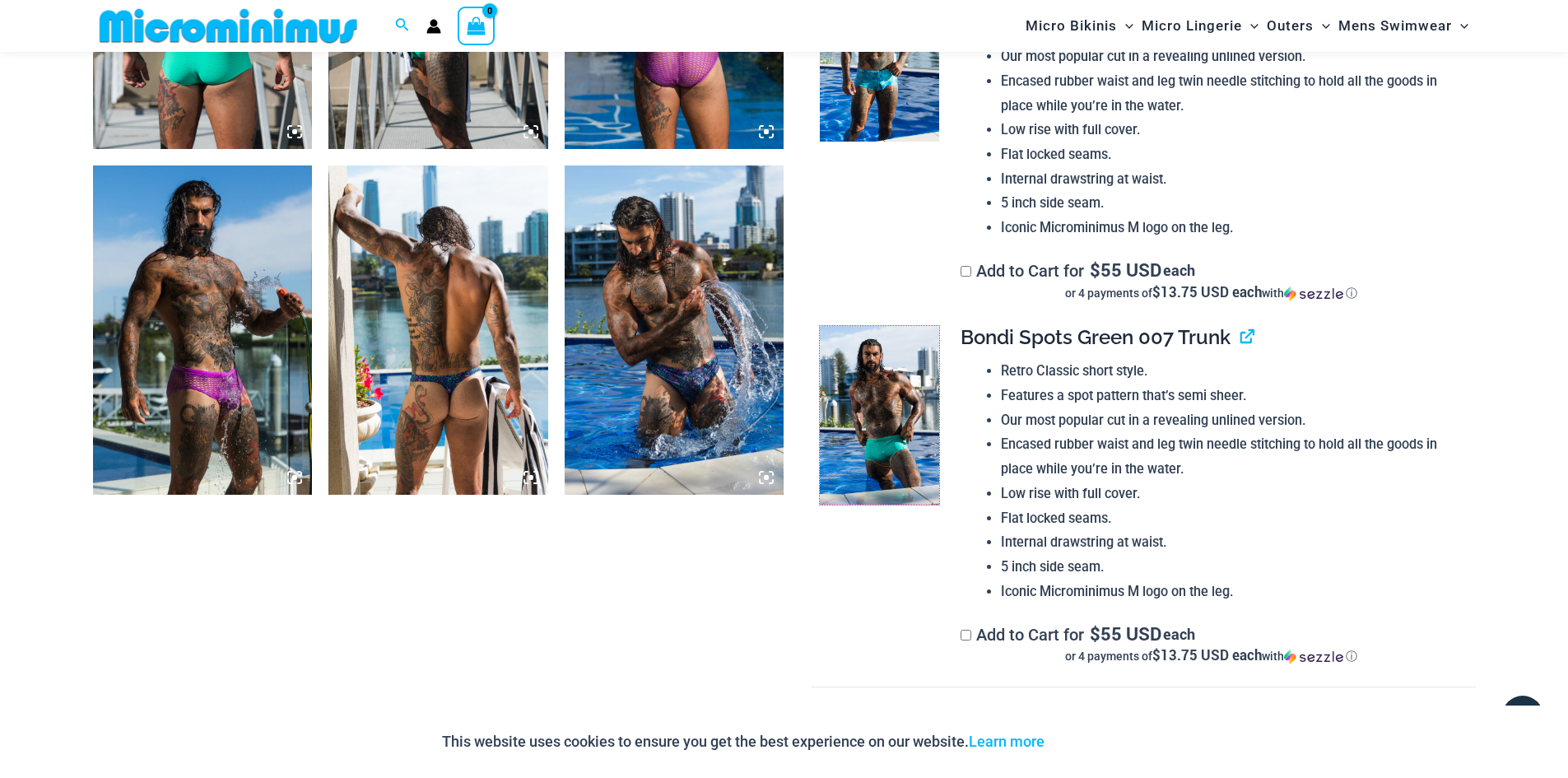
click at [910, 434] on img at bounding box center [879, 416] width 120 height 179
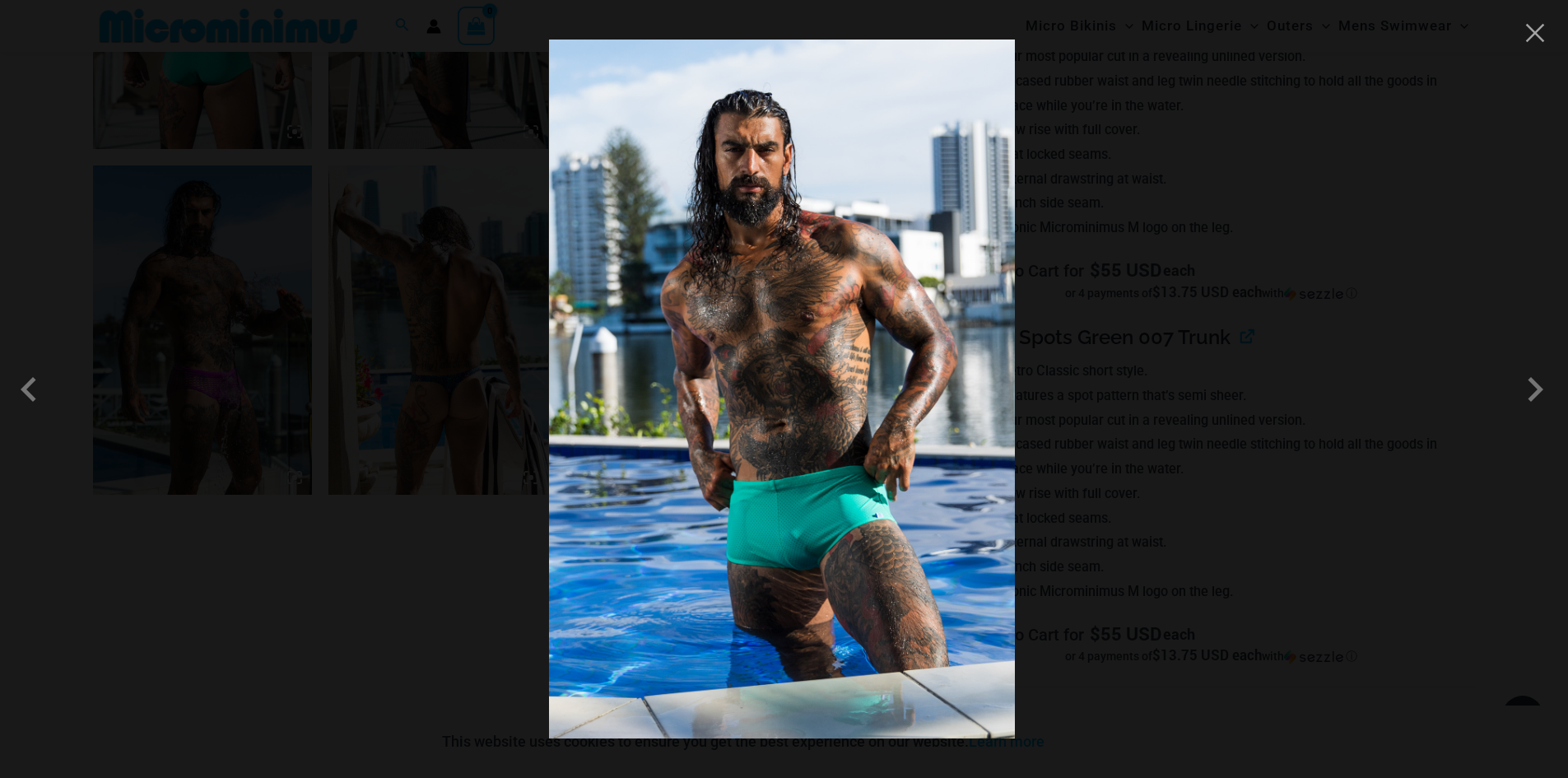
click at [1537, 387] on span at bounding box center [1535, 389] width 50 height 50
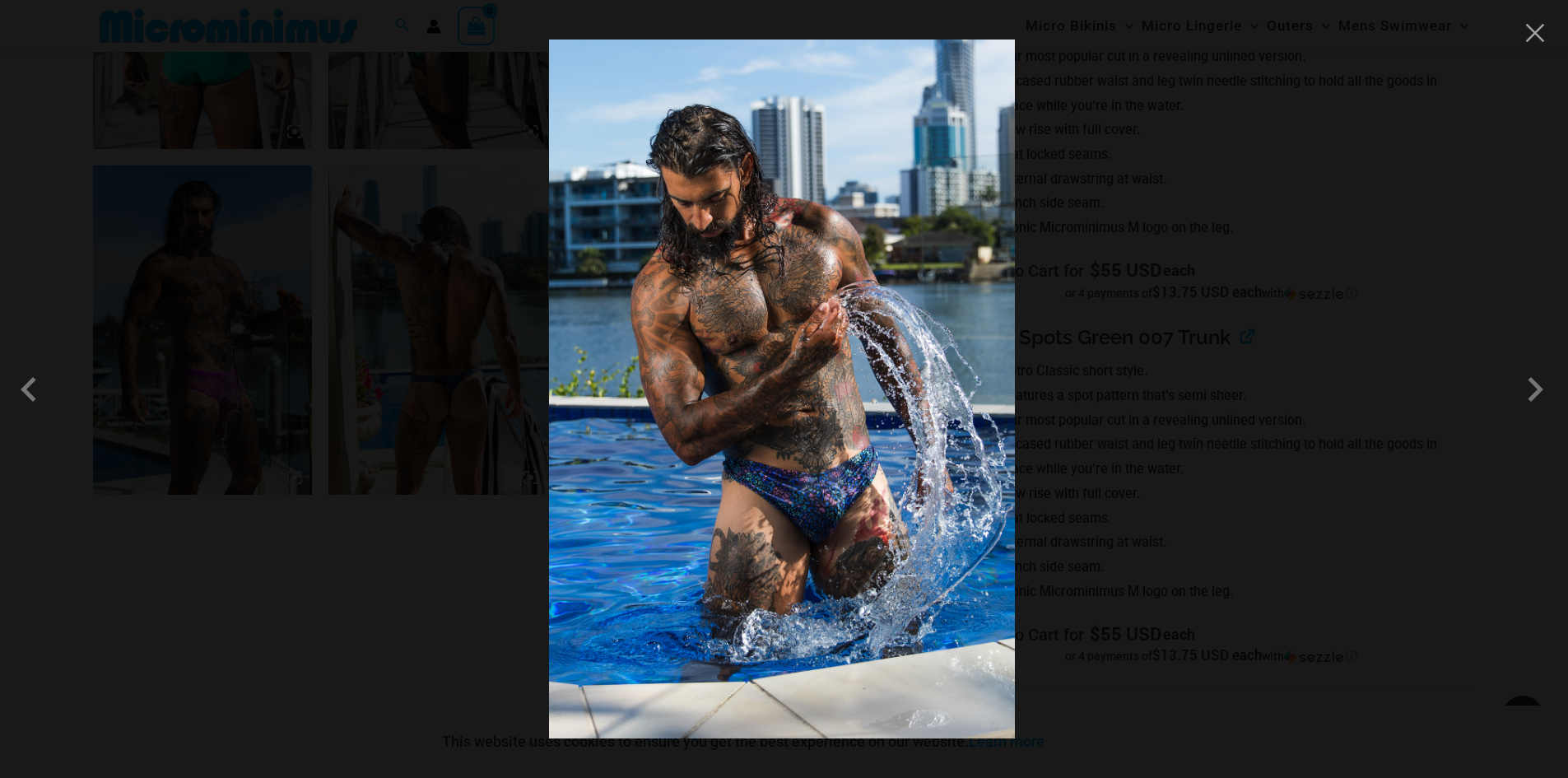
click at [1537, 387] on span at bounding box center [1535, 389] width 50 height 50
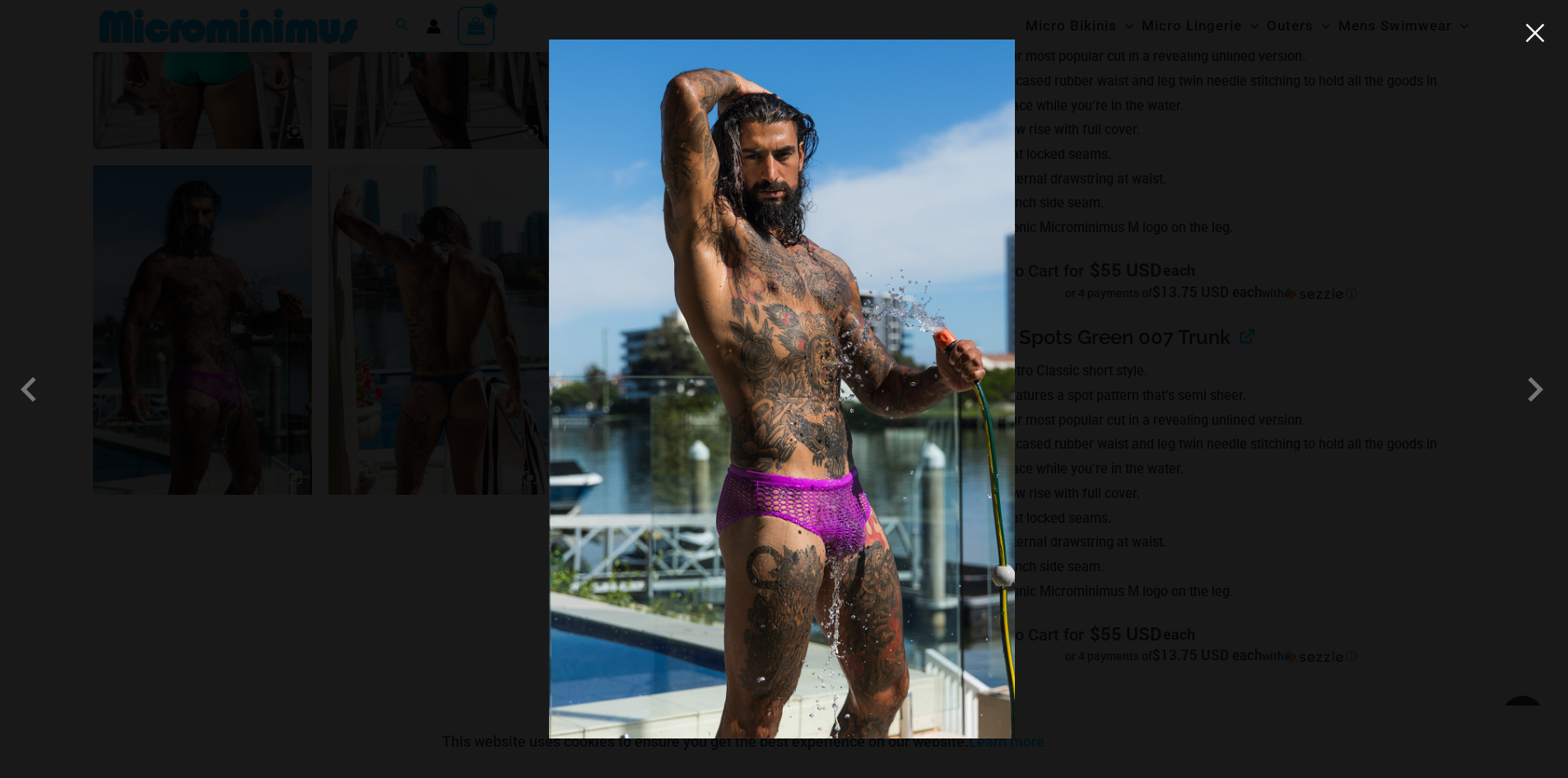
click at [1540, 38] on button "Close" at bounding box center [1535, 33] width 25 height 25
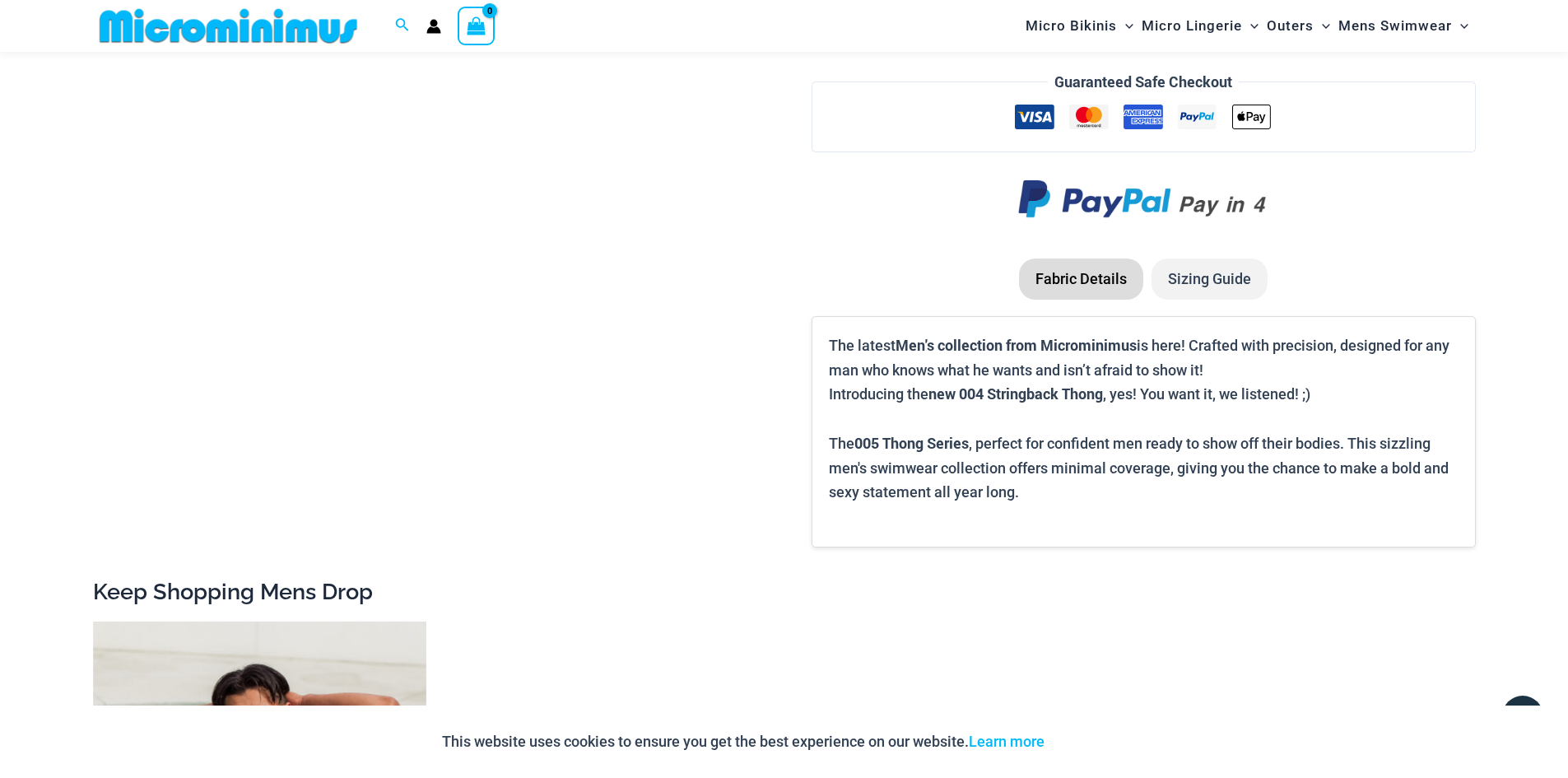
scroll to position [2784, 0]
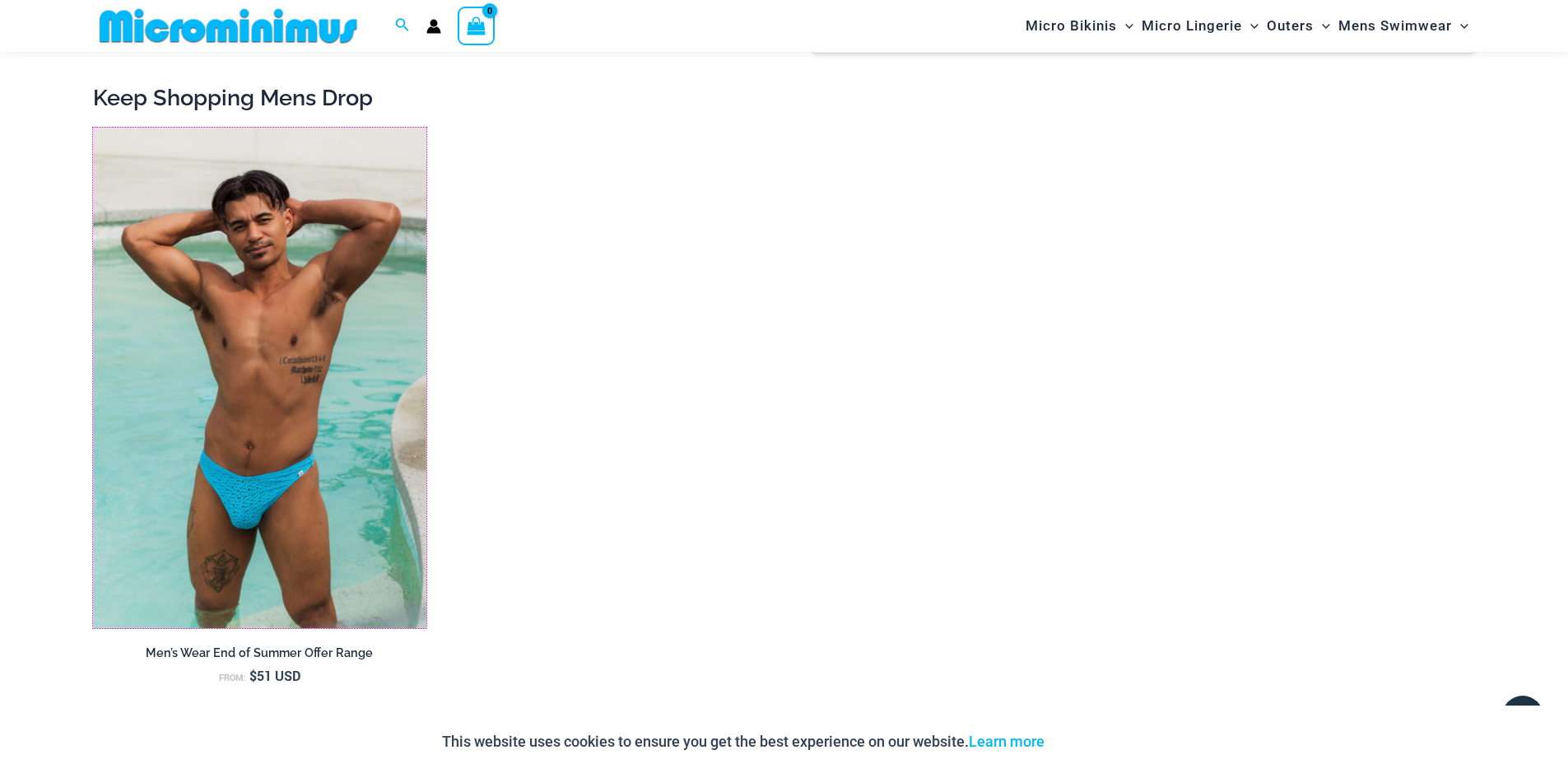
click at [93, 128] on img at bounding box center [93, 128] width 0 height 0
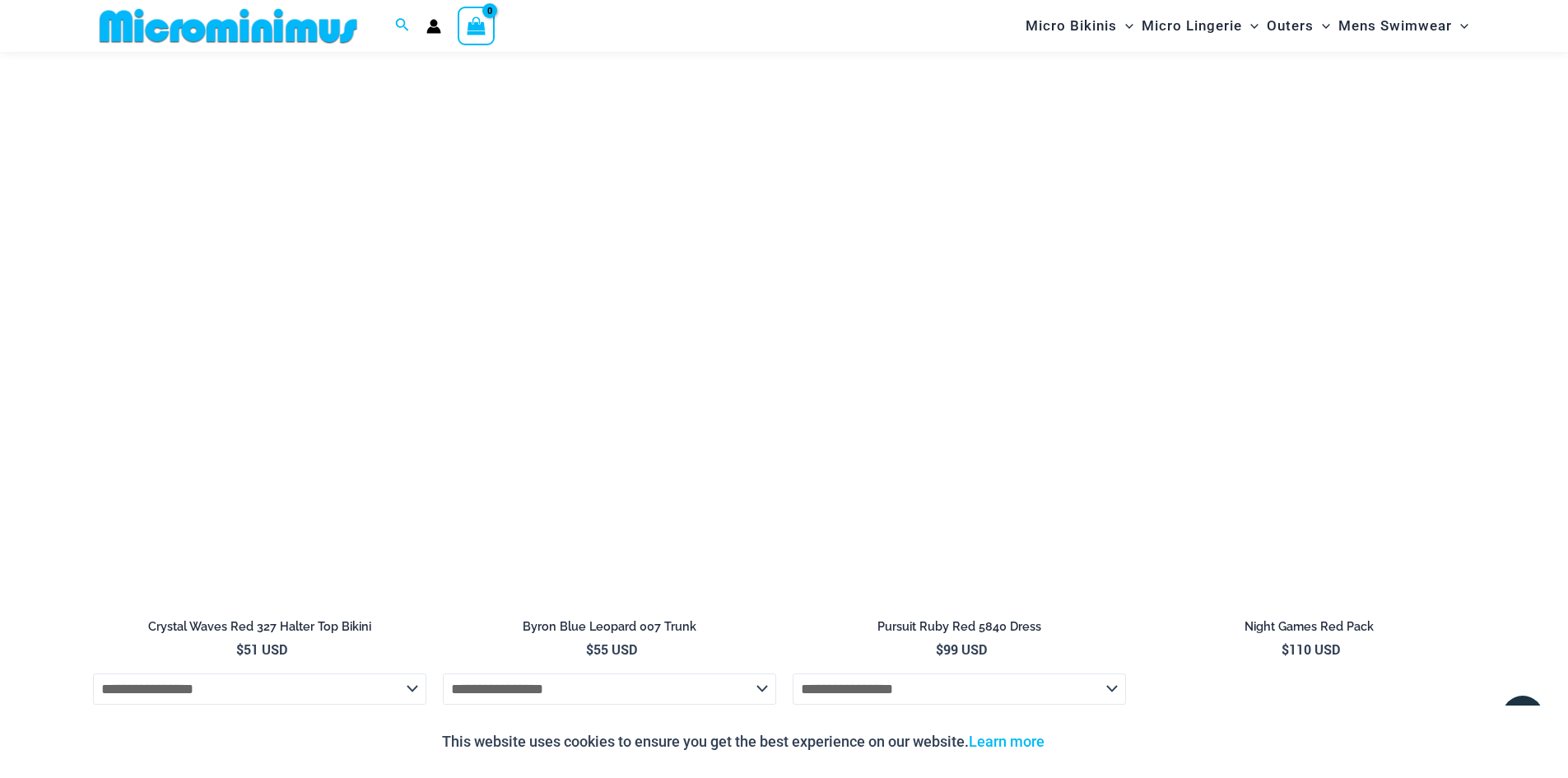
scroll to position [7560, 0]
